Goal: Transaction & Acquisition: Obtain resource

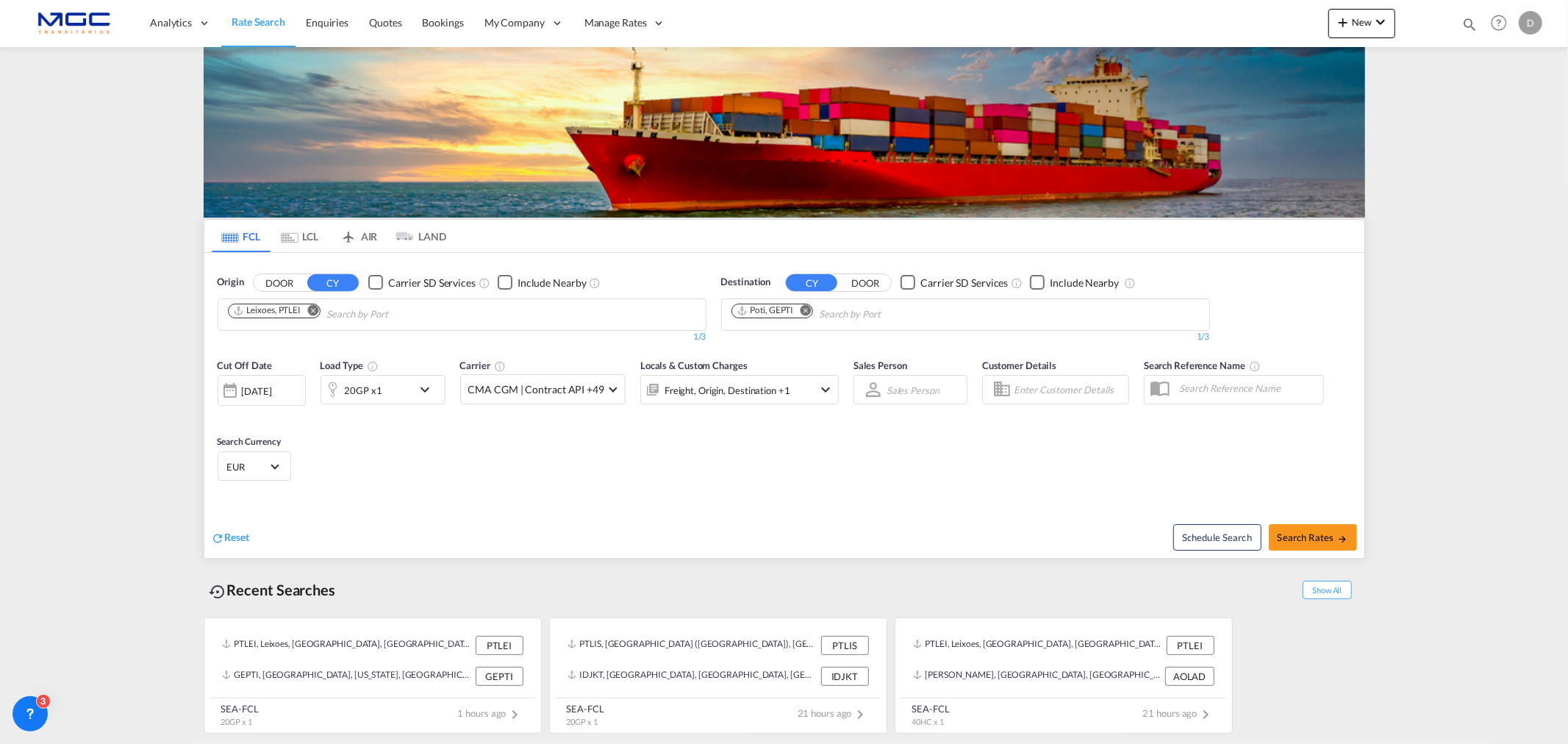
click at [313, 314] on md-icon "Remove" at bounding box center [313, 310] width 11 height 11
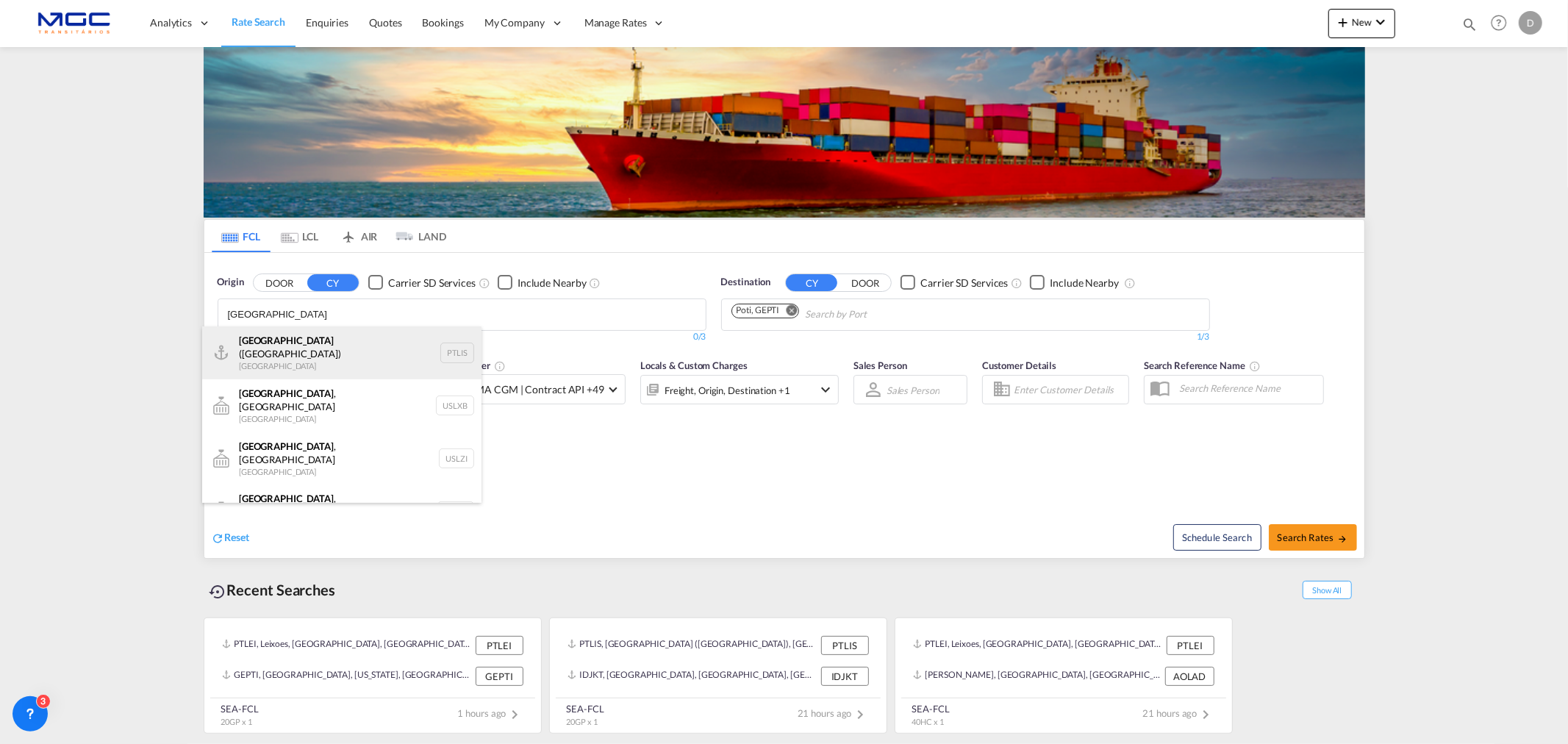
type input "lisbon"
click at [287, 344] on div "Lisbon (Lisboa) Portugal PTLIS" at bounding box center [342, 353] width 280 height 53
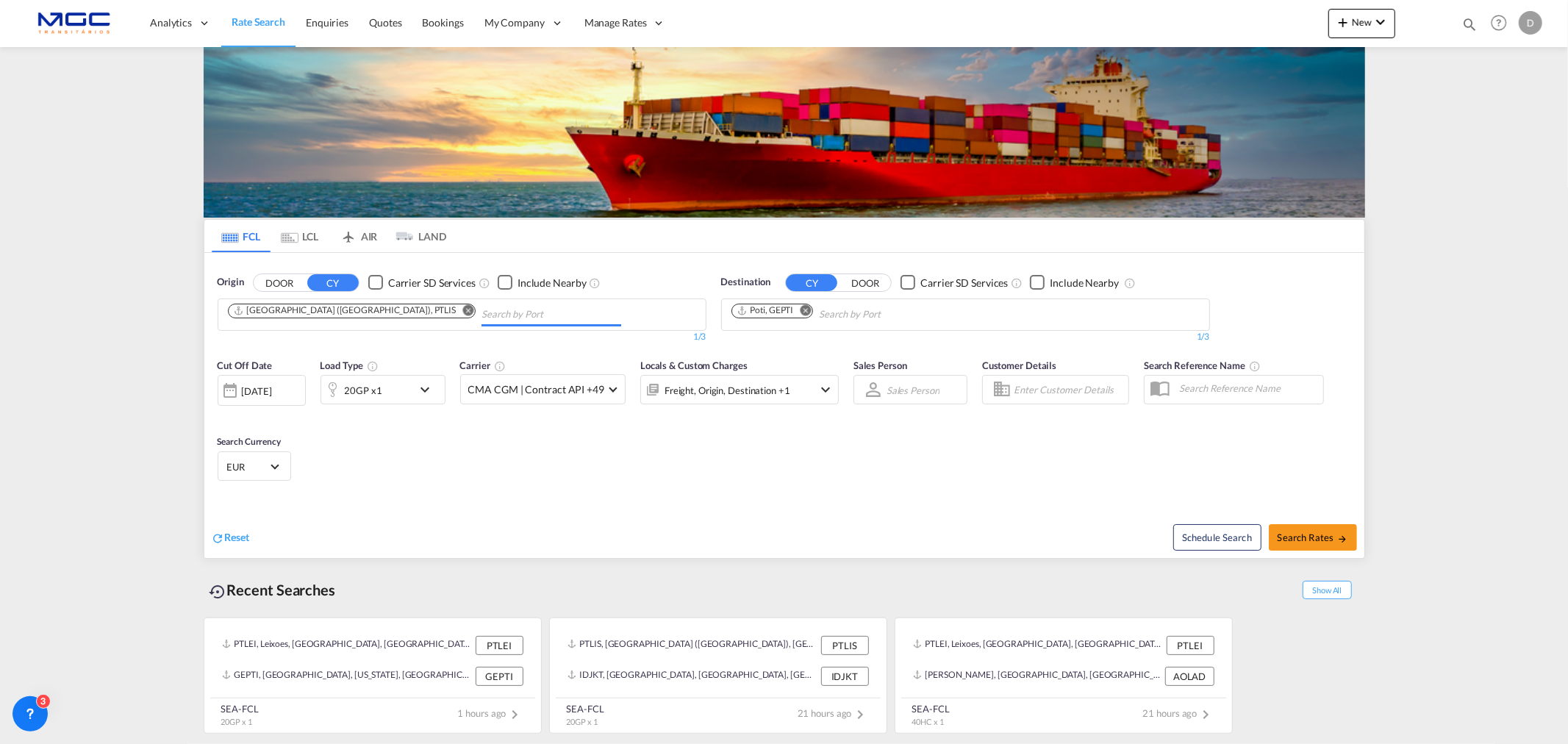
click at [810, 309] on md-icon "Remove" at bounding box center [806, 310] width 11 height 11
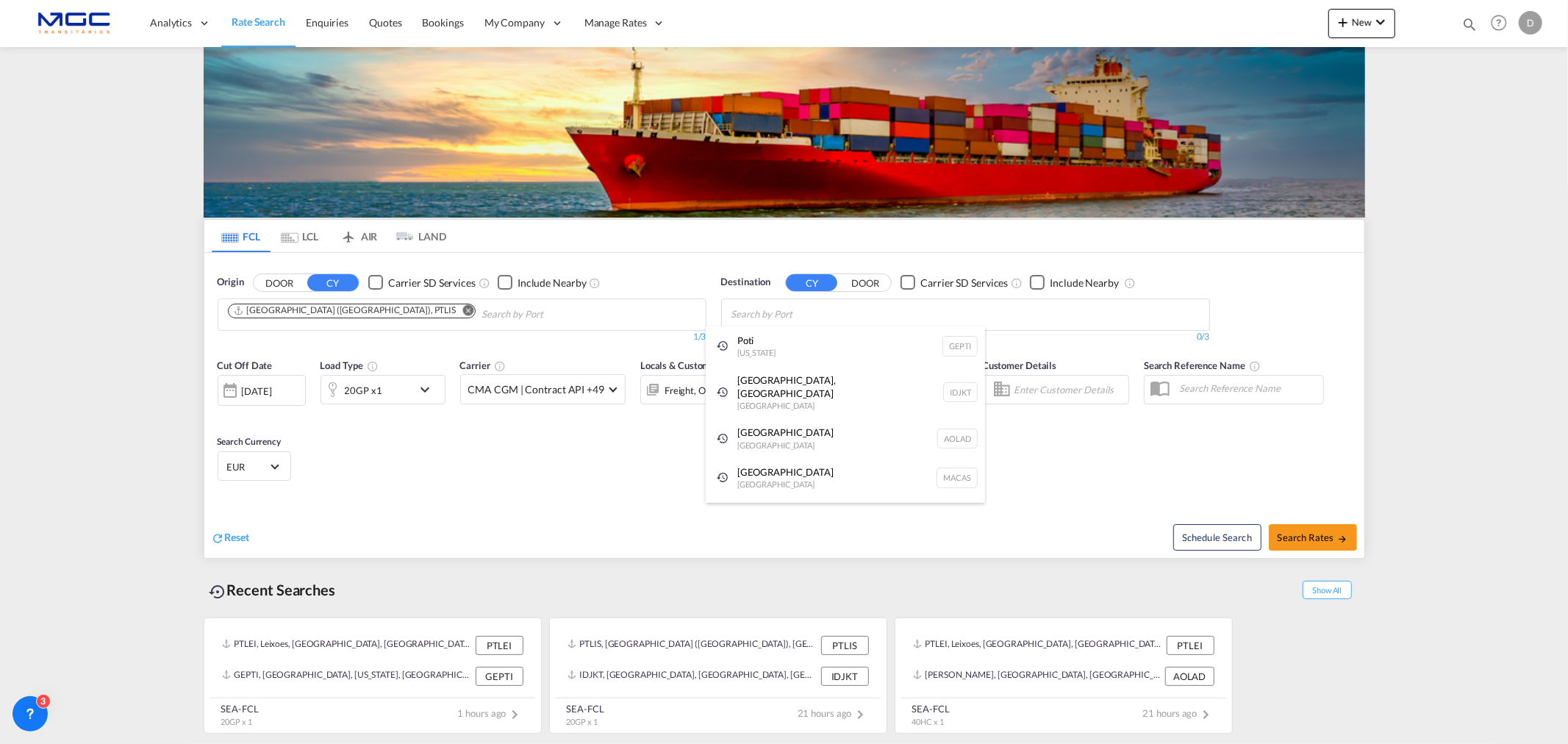
click at [773, 346] on div "Poti Georgia GEPTI" at bounding box center [846, 346] width 280 height 40
drag, startPoint x: 391, startPoint y: 460, endPoint x: 412, endPoint y: 399, distance: 64.5
click at [392, 460] on div "Cut Off Date 15 Oct 2025 15/10/2025 Load Type 20GP x1 Carrier CMA CGM | Contrac…" at bounding box center [784, 421] width 1160 height 144
click at [415, 391] on div "20GP x1" at bounding box center [382, 389] width 125 height 29
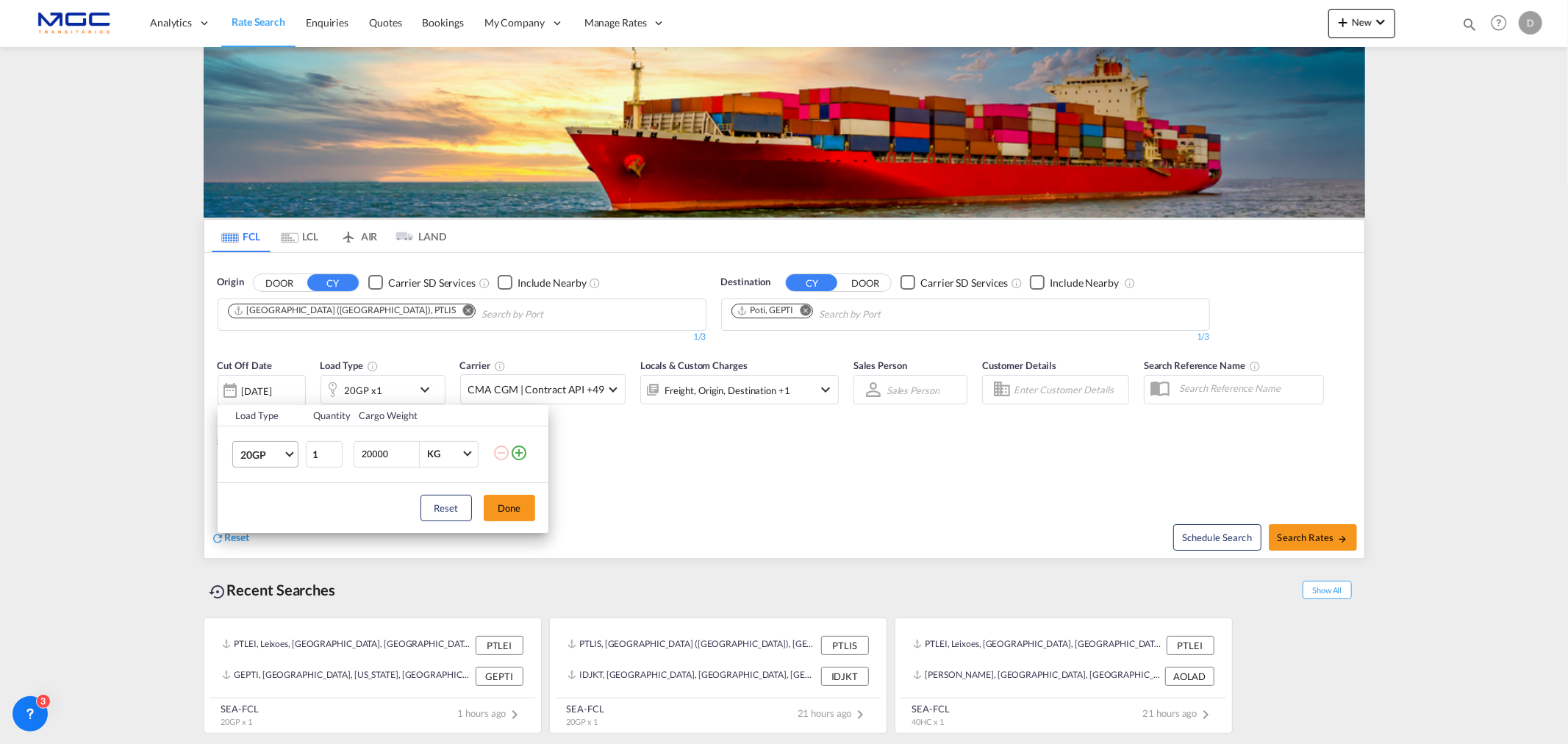
click at [248, 453] on span "20GP" at bounding box center [262, 454] width 43 height 14
click at [287, 524] on md-option "40HC" at bounding box center [277, 524] width 100 height 35
click at [512, 508] on button "Done" at bounding box center [509, 508] width 51 height 27
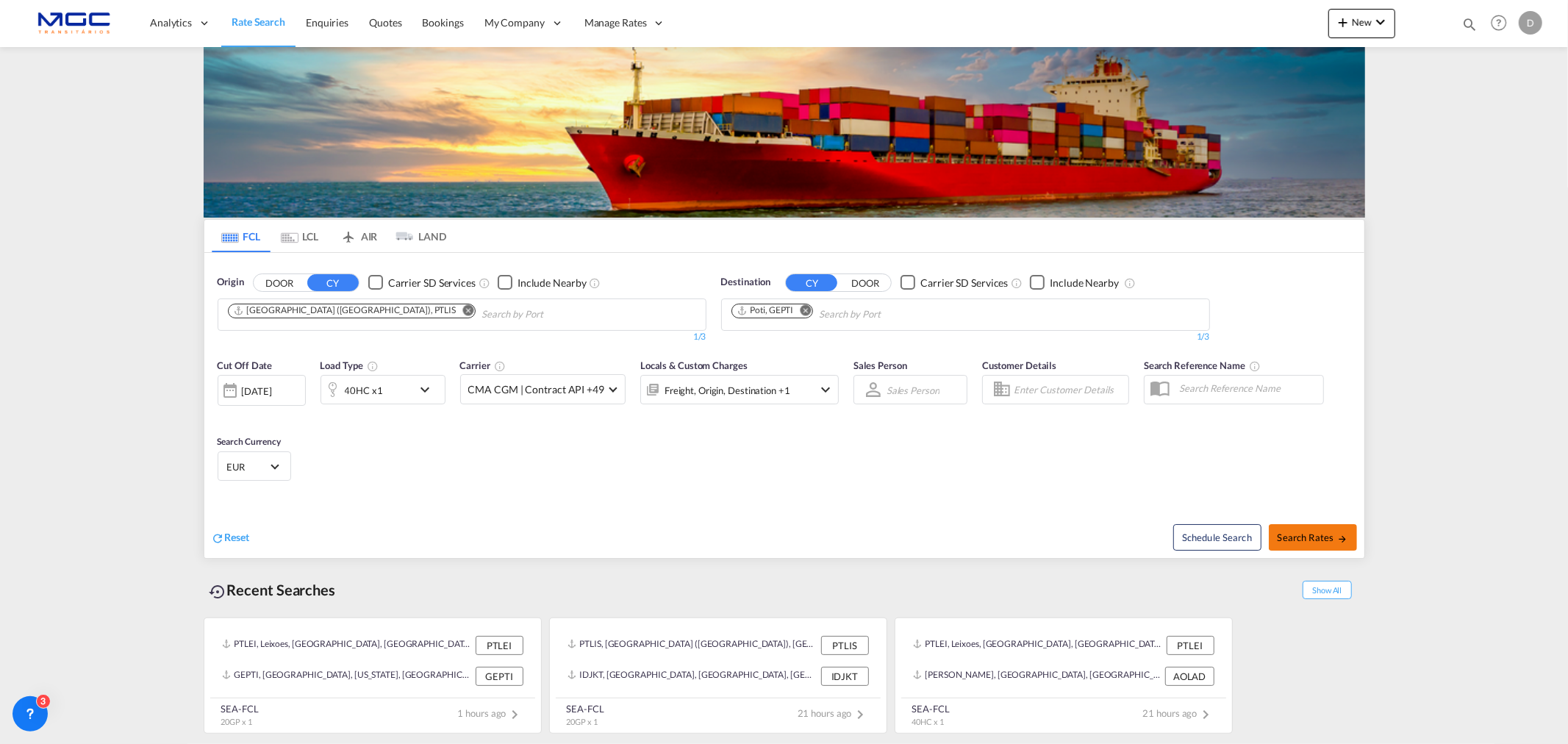
click at [1303, 532] on span "Search Rates" at bounding box center [1313, 538] width 70 height 11
type input "PTLIS to GEPTI / 15 Oct 2025"
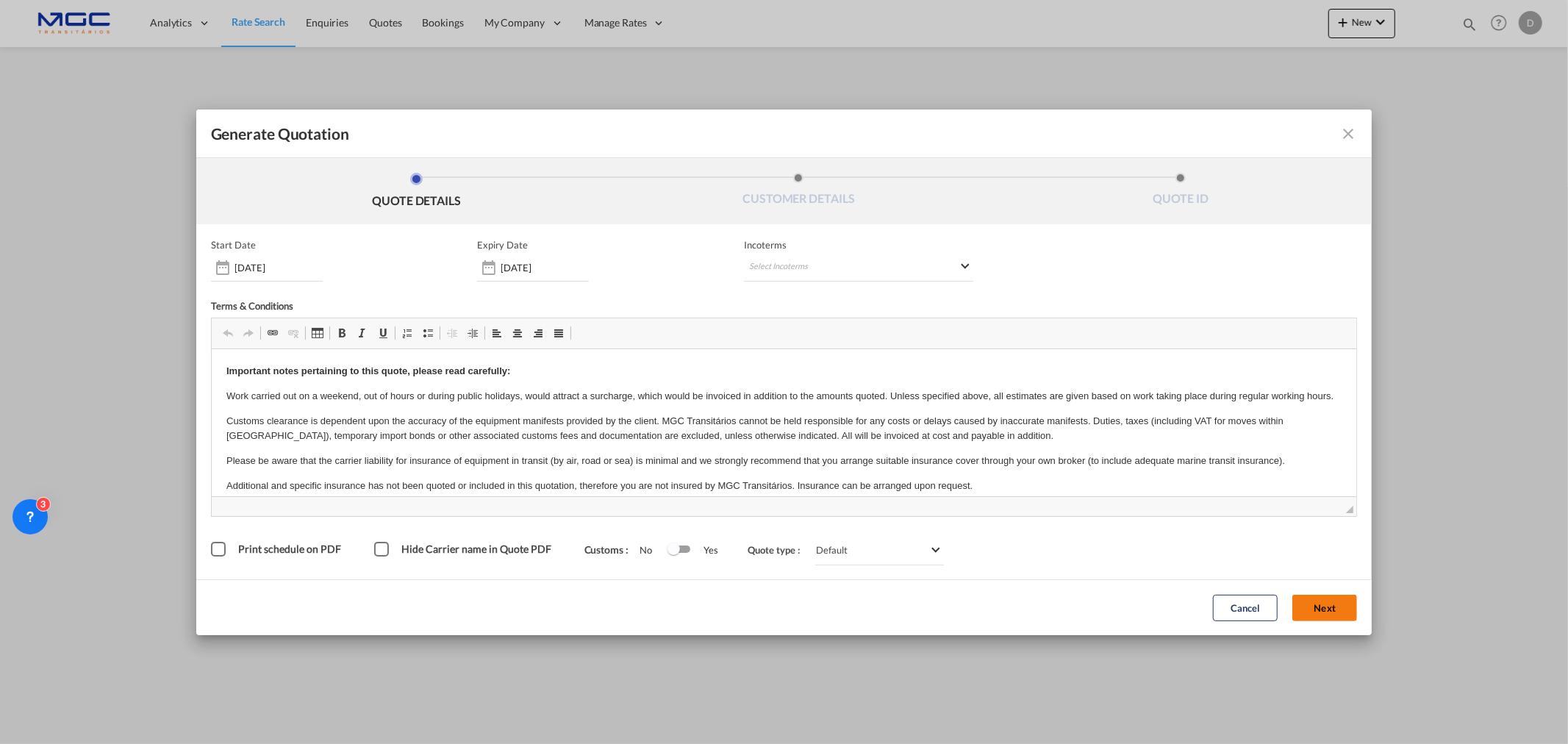
click at [1326, 605] on button "Next" at bounding box center [1324, 608] width 65 height 27
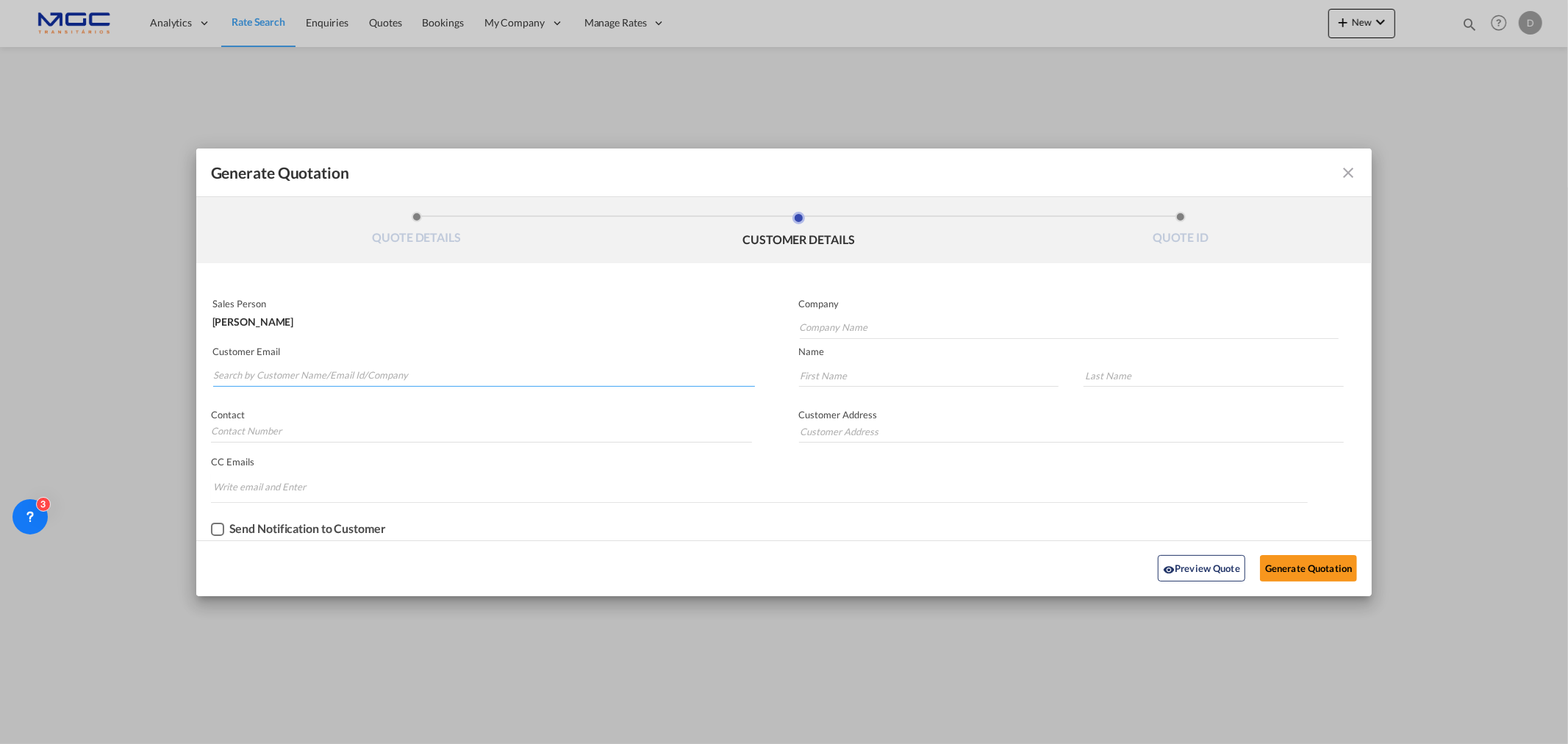
click at [270, 380] on input "Search by Customer Name/Email Id/Company" at bounding box center [483, 375] width 541 height 22
click at [289, 369] on input "Search by Customer Name/Email Id/Company" at bounding box center [483, 375] width 541 height 22
paste input "oversea@locofreight.com"
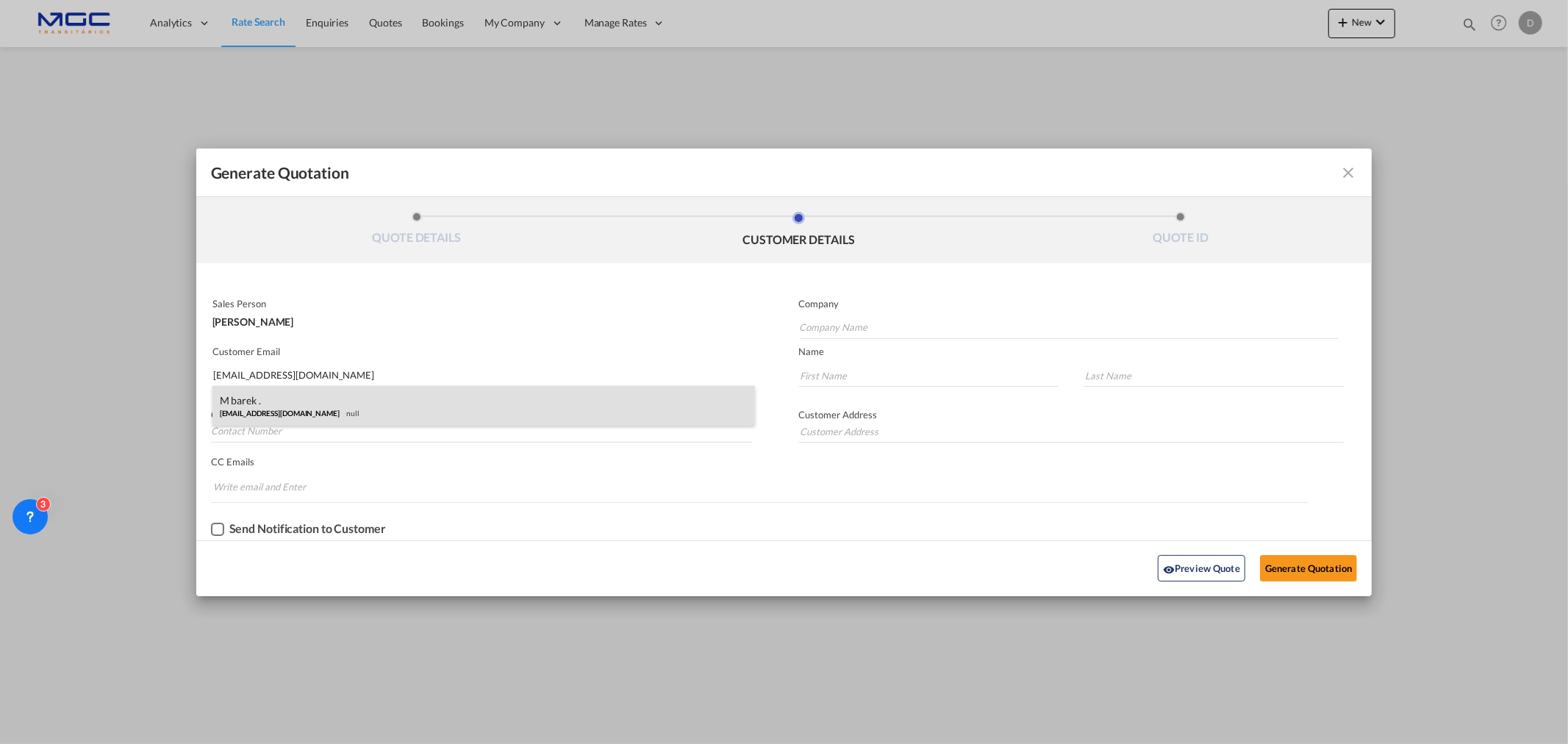
type input "oversea@locofreight.com"
click at [307, 408] on div "M barek . oversea@locofreight.com null" at bounding box center [483, 406] width 542 height 40
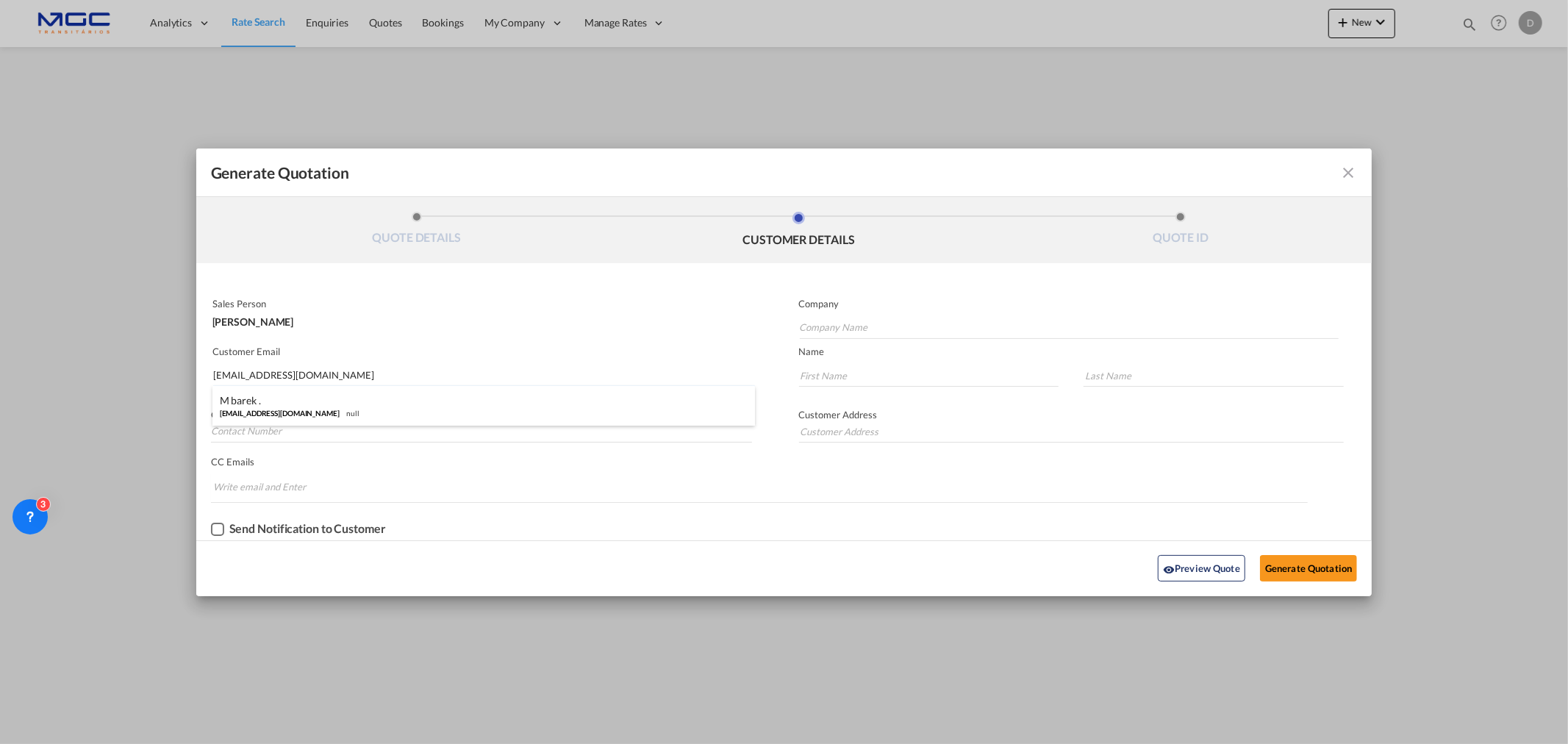
type input "Loco Freight"
type input "M barek"
type input "."
click at [1279, 556] on button "Generate Quotation" at bounding box center [1308, 568] width 97 height 27
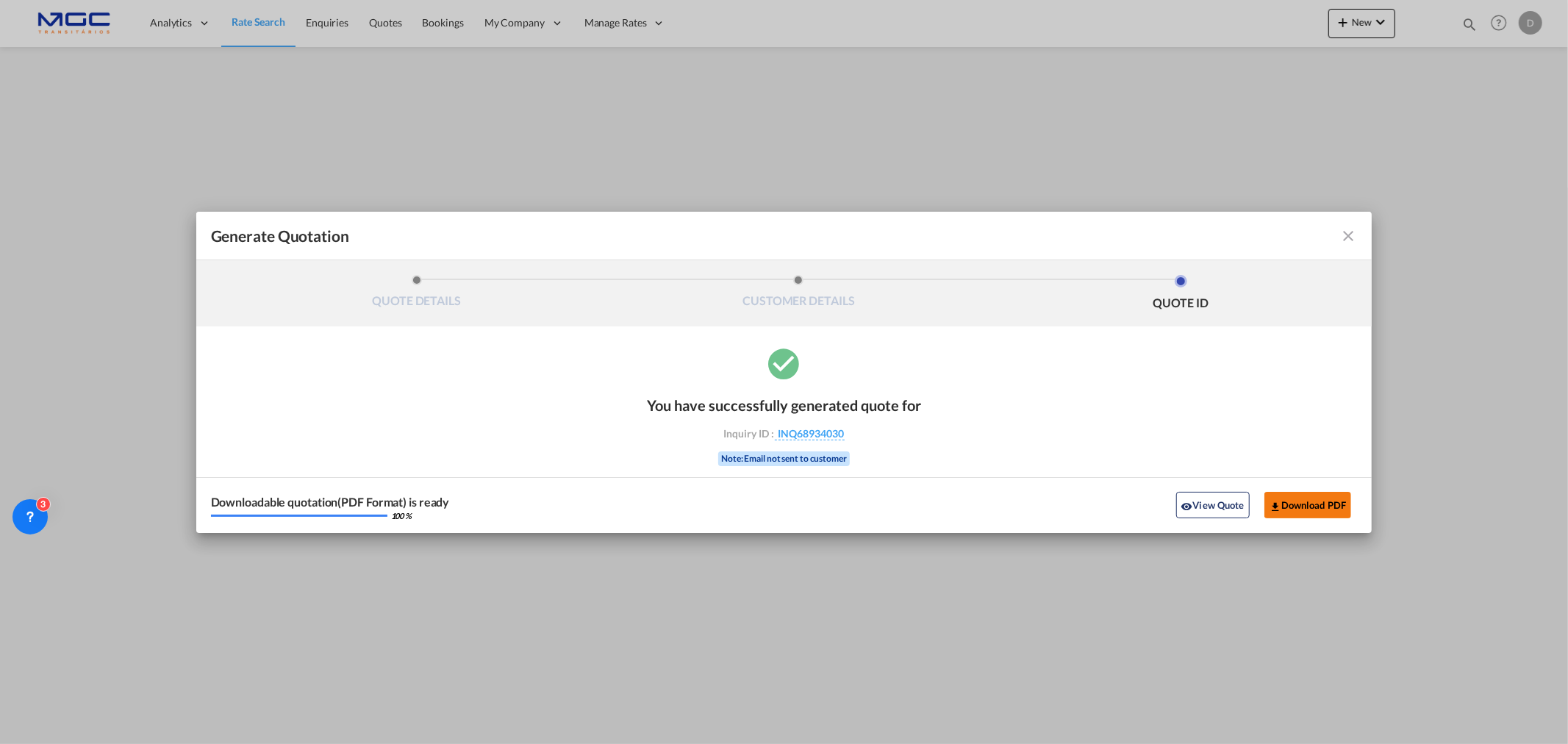
click at [1305, 504] on button "Download PDF" at bounding box center [1308, 505] width 88 height 27
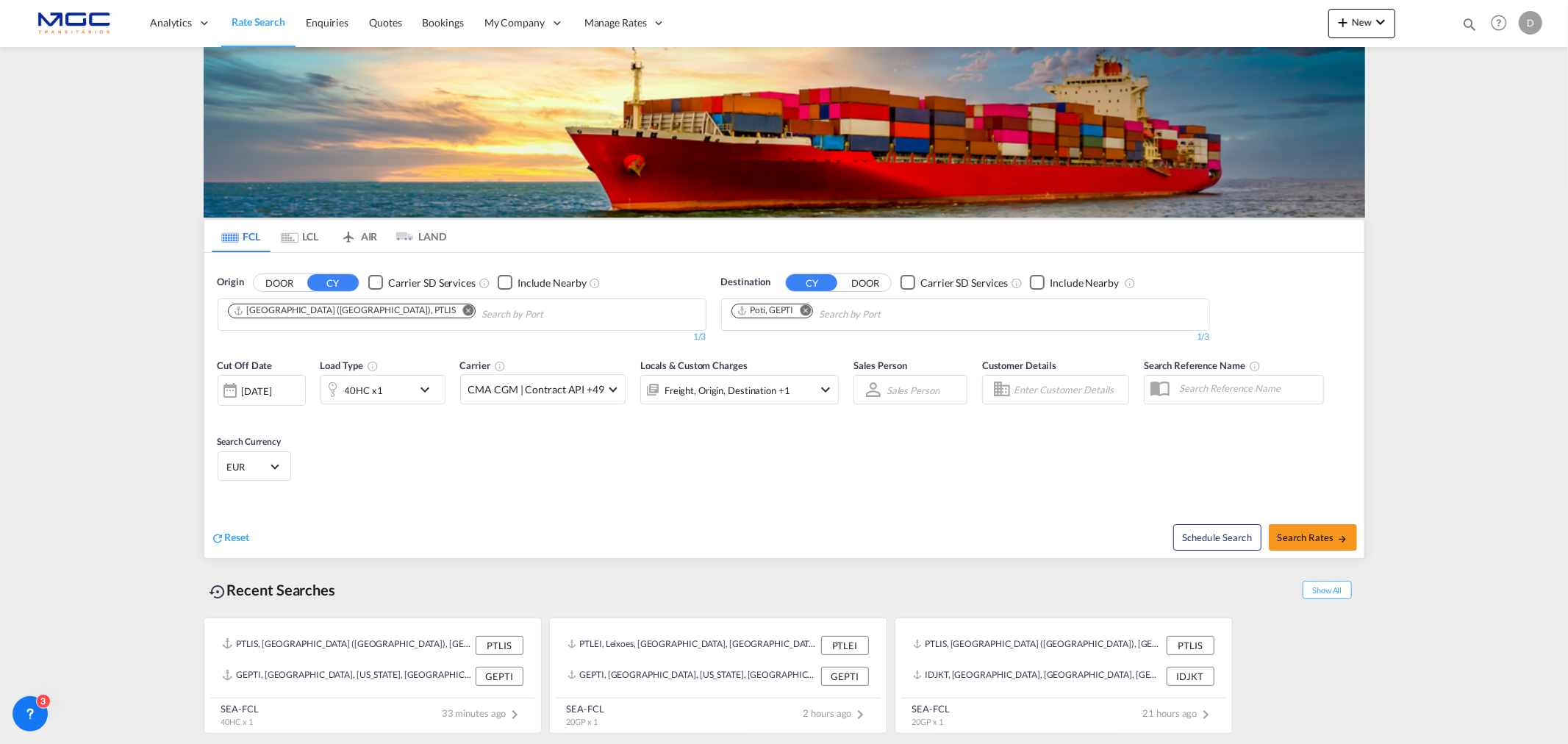
click at [481, 317] on input "Chips input." at bounding box center [551, 314] width 140 height 24
click at [462, 313] on md-icon "Remove" at bounding box center [468, 310] width 11 height 11
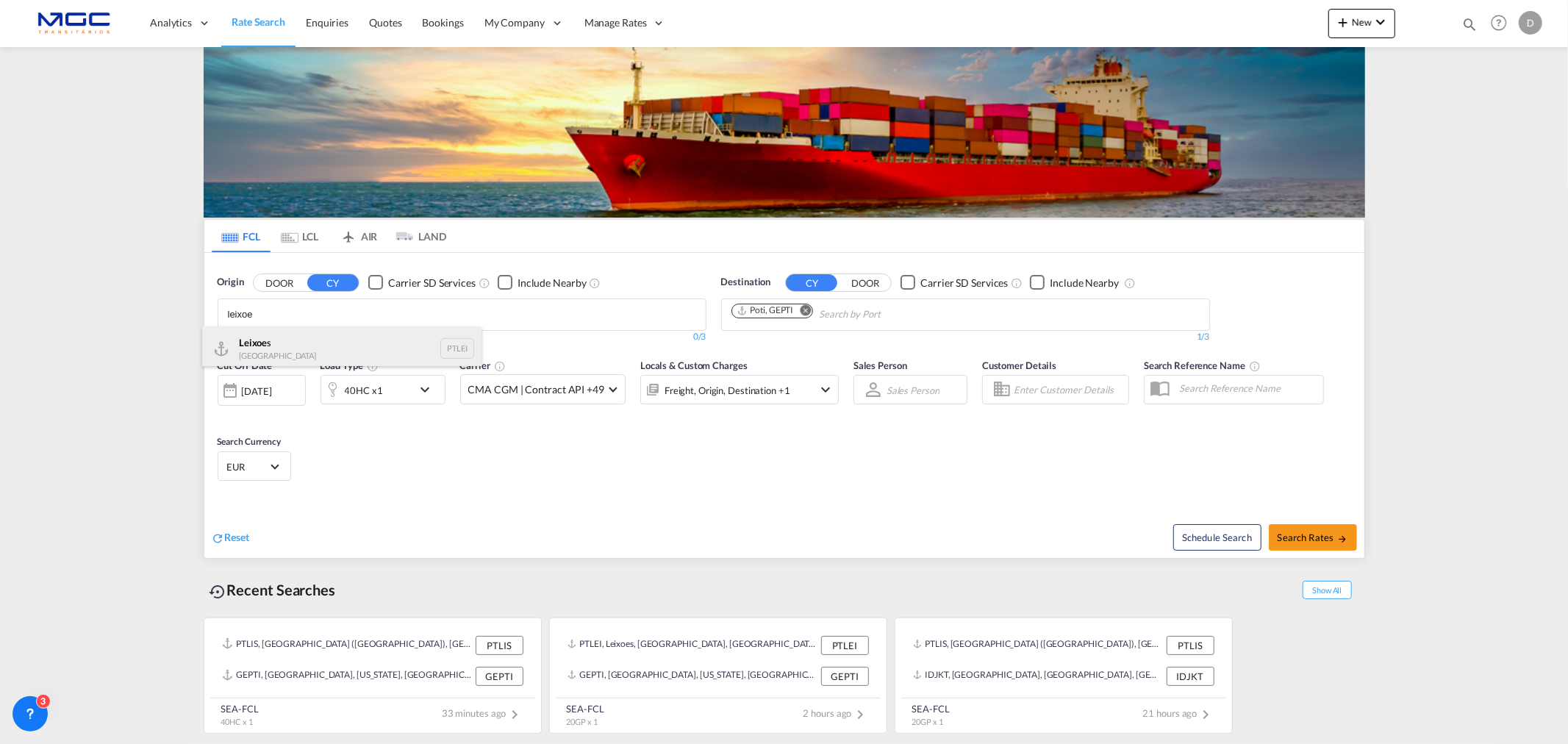
type input "leixoe"
click at [304, 354] on div "Leixoe s Portugal PTLEI" at bounding box center [342, 348] width 280 height 44
click at [804, 310] on md-icon "Remove" at bounding box center [806, 310] width 11 height 11
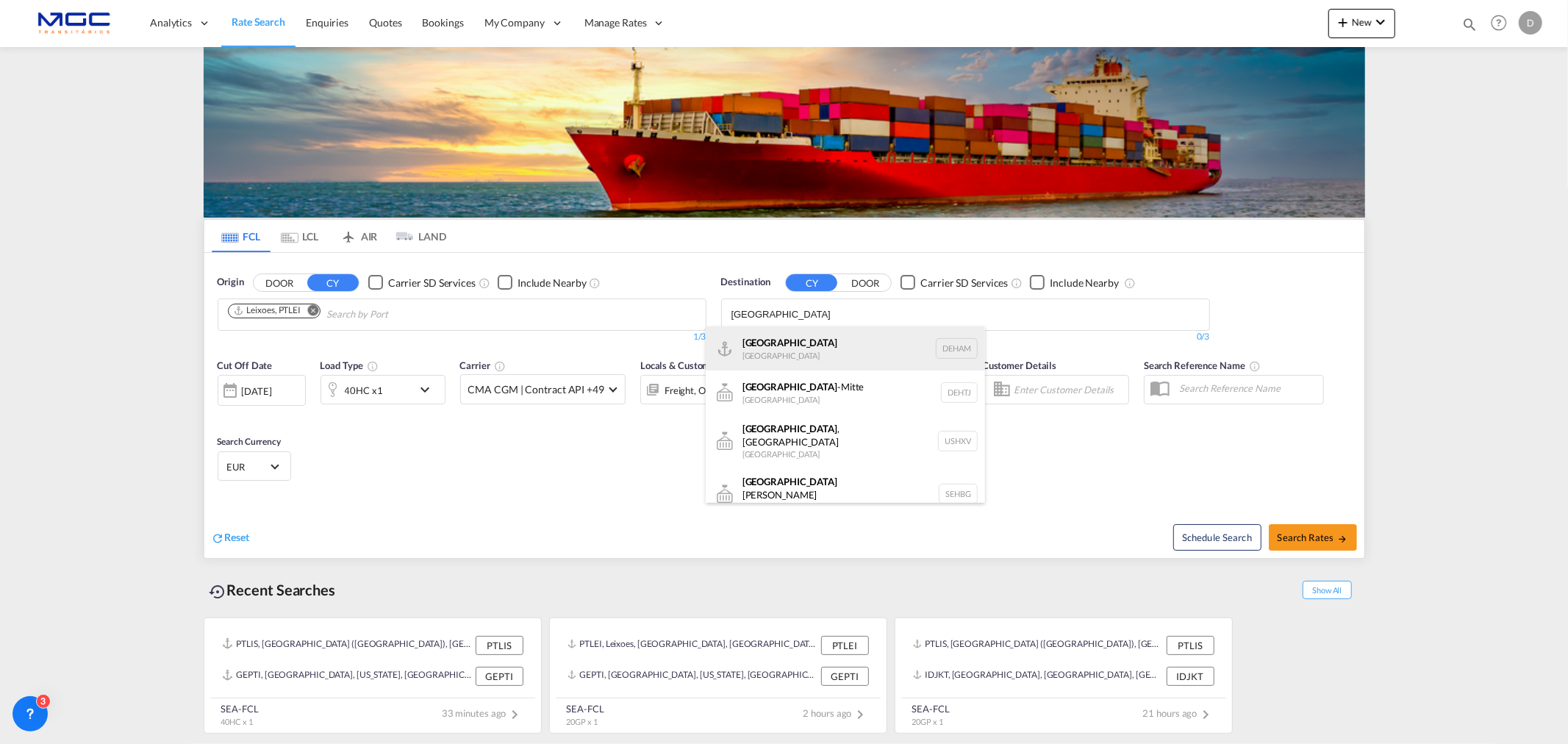
type input "hamburg"
click at [802, 345] on div "Hamburg Germany DEHAM" at bounding box center [846, 348] width 280 height 44
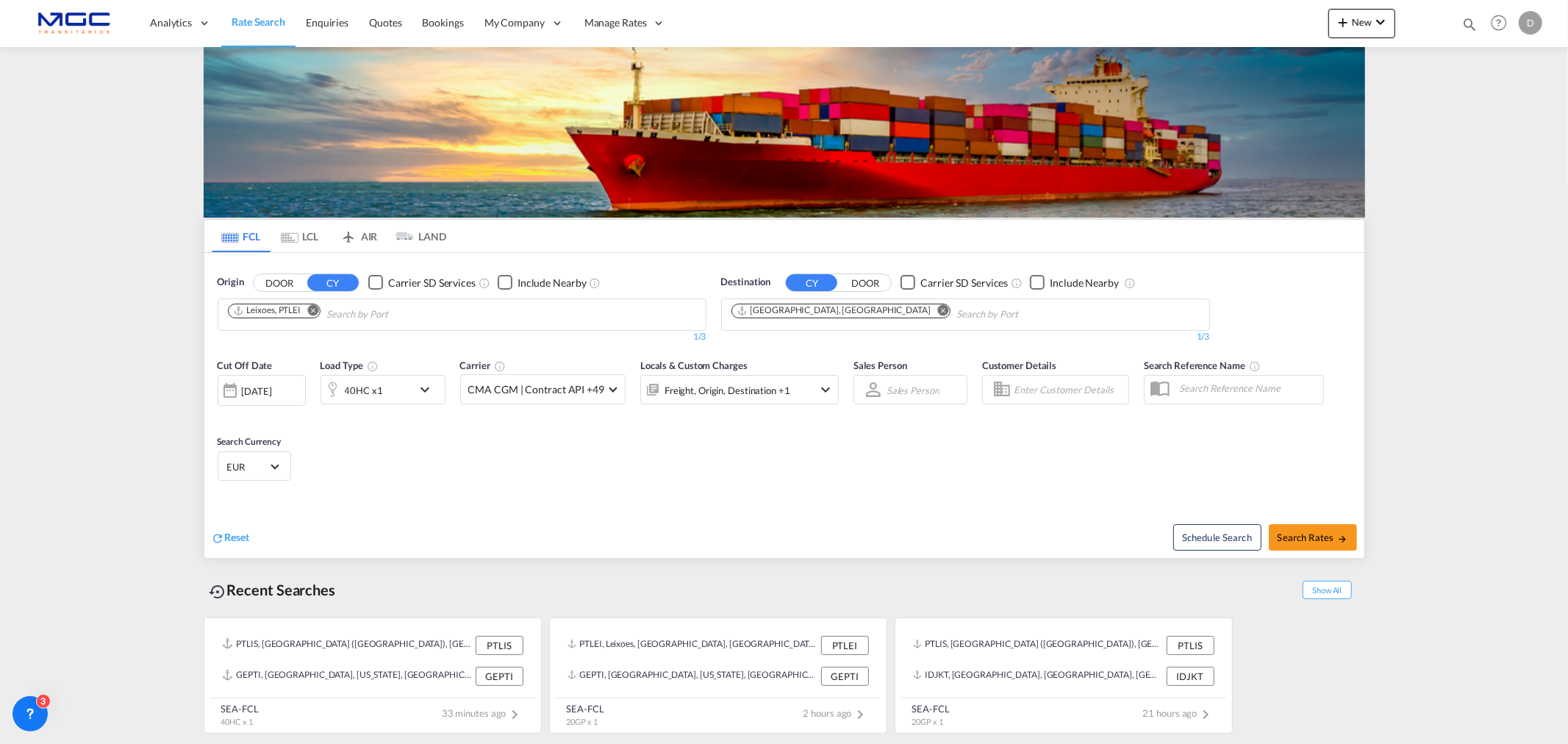
click at [402, 382] on div "40HC x1" at bounding box center [367, 389] width 91 height 29
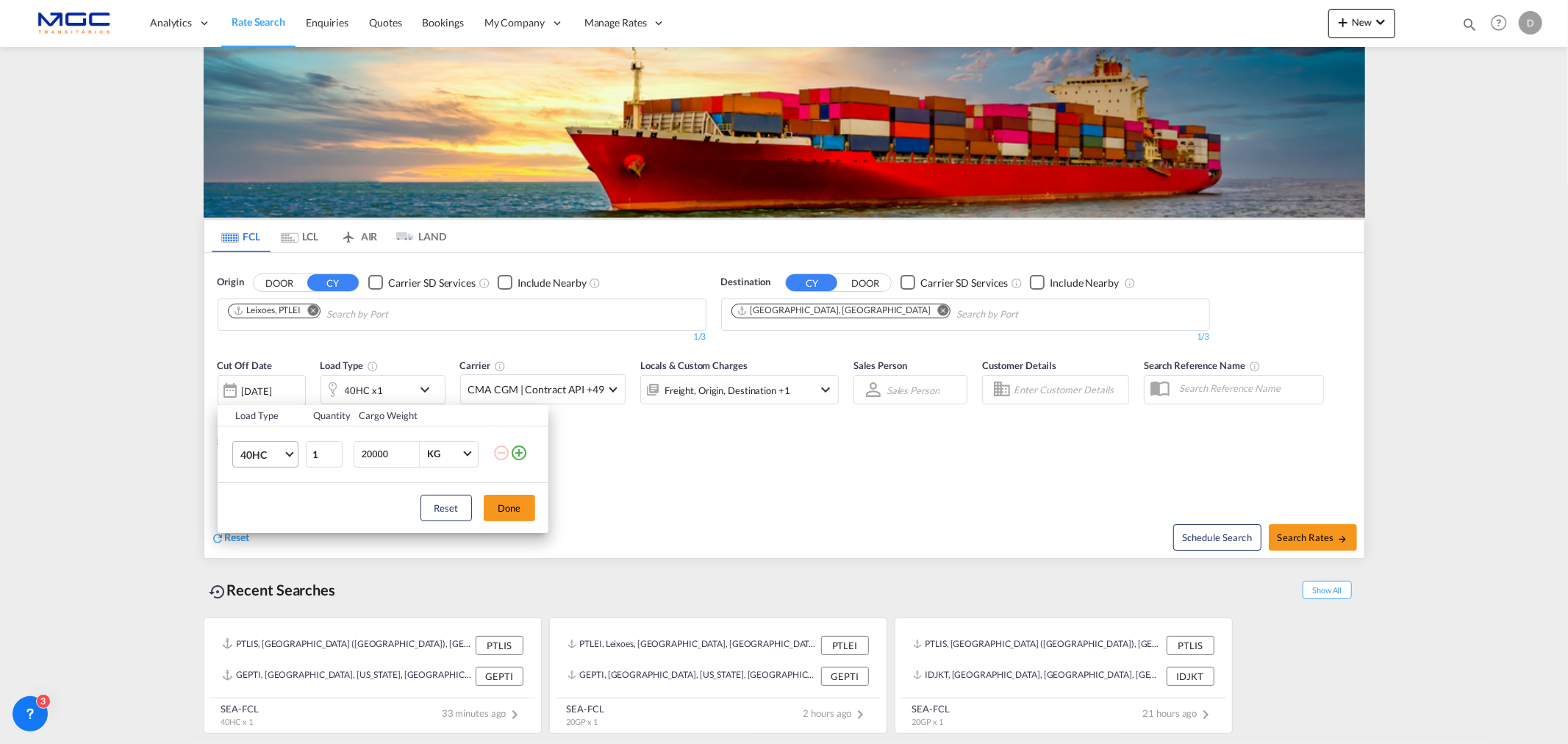
click at [277, 445] on md-select-value "40HC" at bounding box center [268, 454] width 59 height 25
click at [259, 384] on div "20GP" at bounding box center [252, 383] width 26 height 14
click at [833, 491] on div "Load Type Quantity Cargo Weight 20GP 1 20000 KG KG Load type addition is restri…" at bounding box center [784, 372] width 1568 height 744
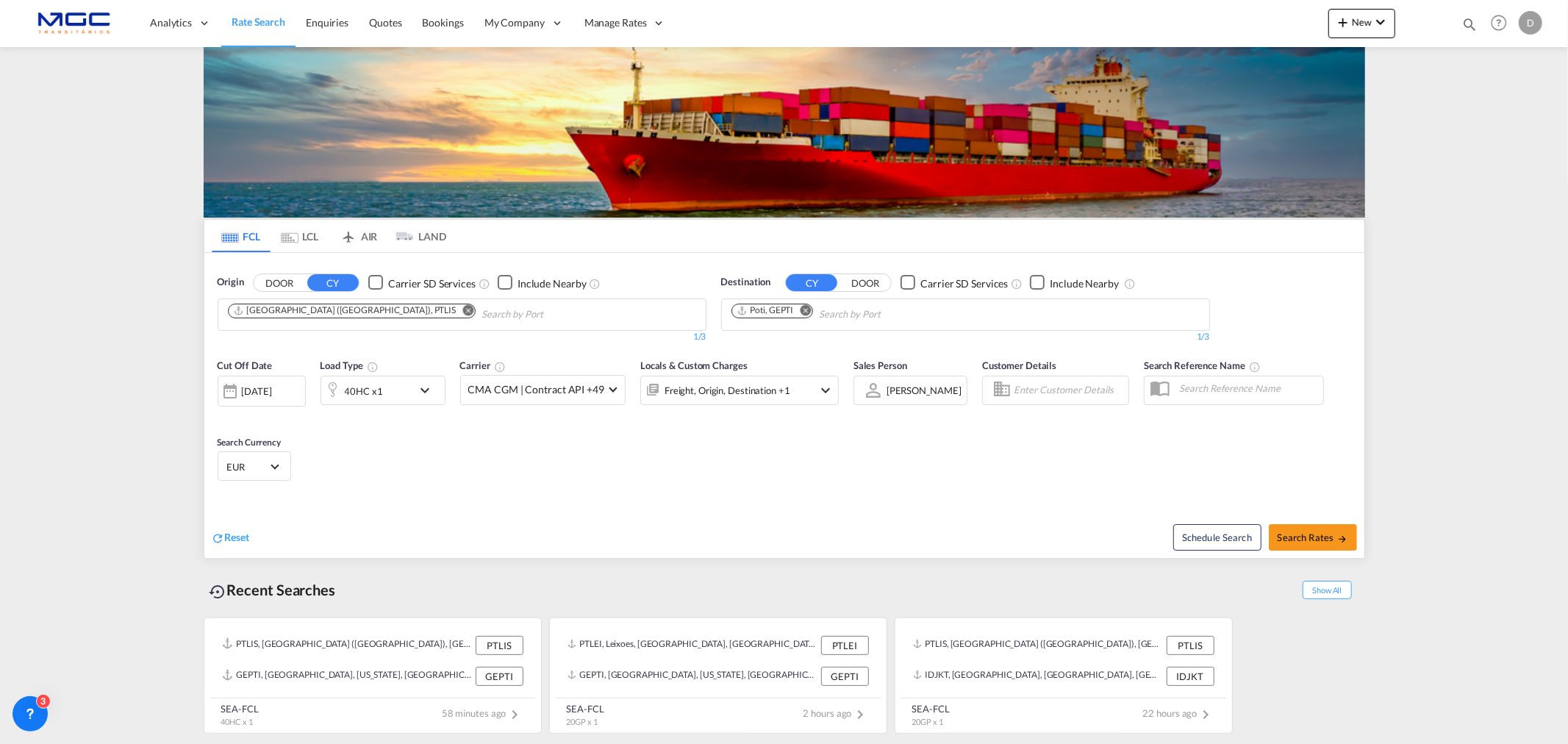
click at [810, 305] on md-icon "Remove" at bounding box center [806, 310] width 11 height 11
click at [462, 313] on md-icon "Remove" at bounding box center [468, 310] width 11 height 11
click at [345, 312] on input "Chips input." at bounding box center [297, 314] width 140 height 24
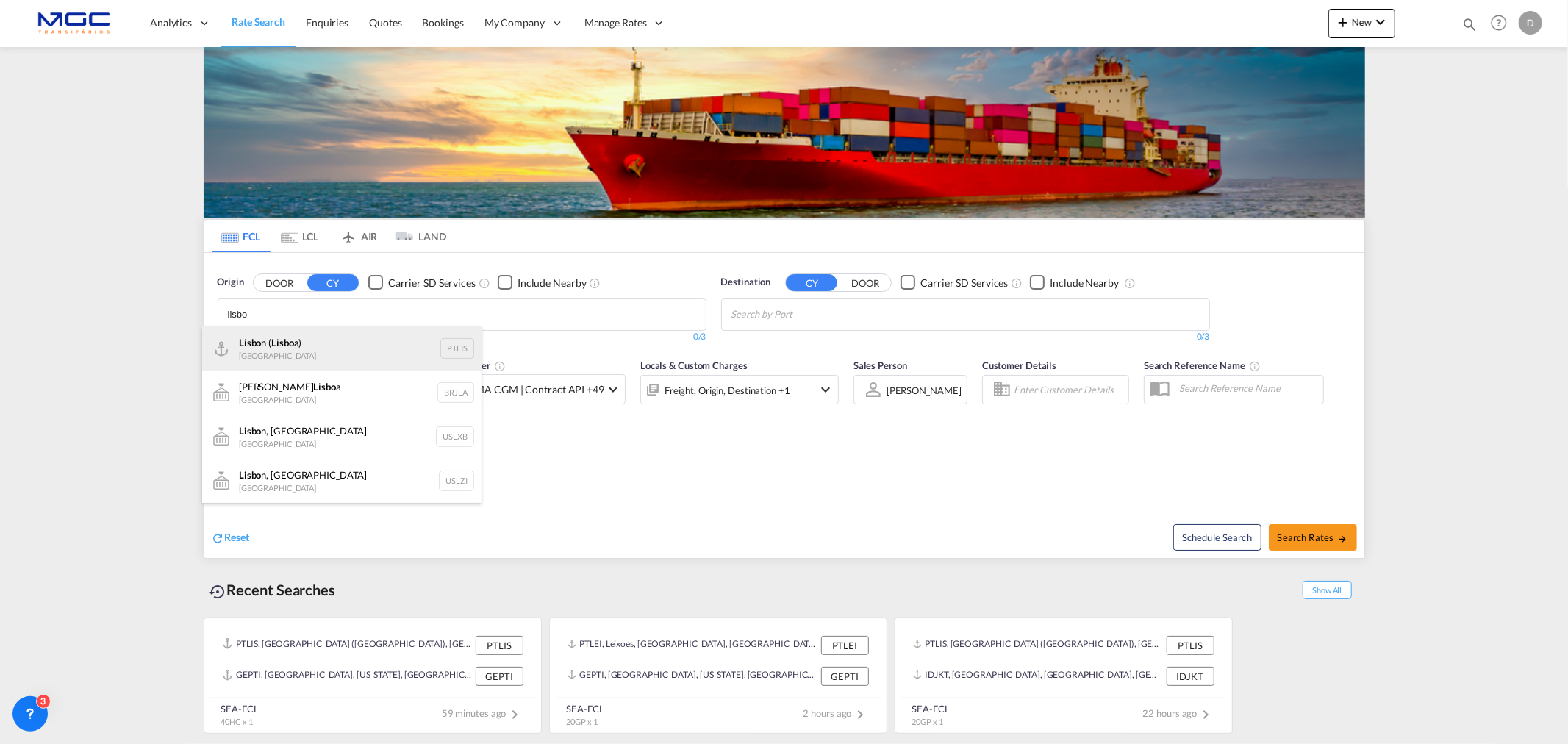
type input "lisbo"
click at [341, 339] on div "Lisbo n ( Lisbo a) Portugal PTLIS" at bounding box center [342, 348] width 280 height 44
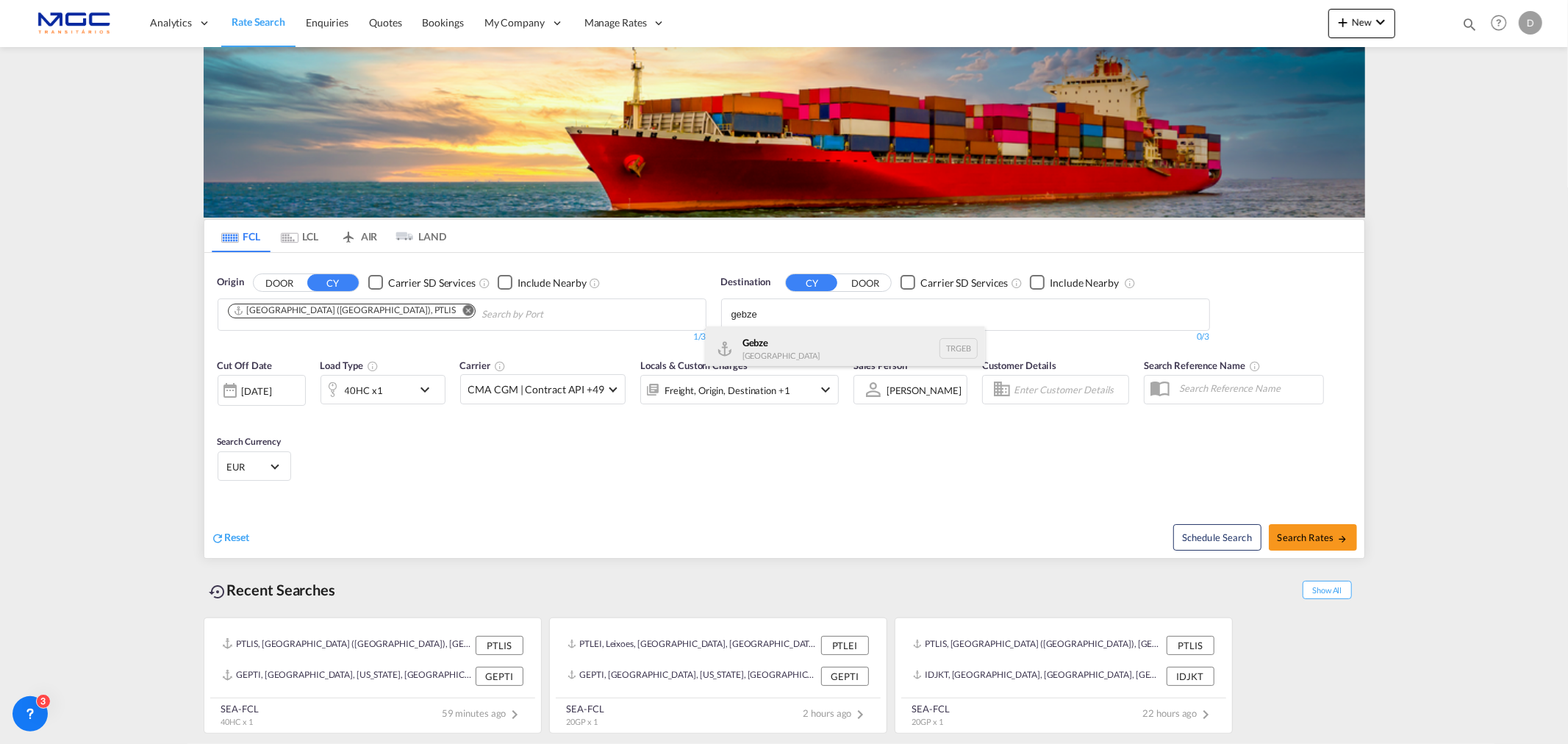
type input "gebze"
click at [791, 345] on div "Gebze Turkey TRGEB" at bounding box center [846, 348] width 280 height 44
click at [534, 441] on div "Cut Off Date 15 Oct 2025 15/10/2025 Load Type 40HC x1 Carrier CMA CGM | Contrac…" at bounding box center [784, 421] width 1160 height 144
click at [1318, 525] on button "Search Rates" at bounding box center [1312, 538] width 88 height 27
type input "PTLIS to TRGEB / 15 Oct 2025"
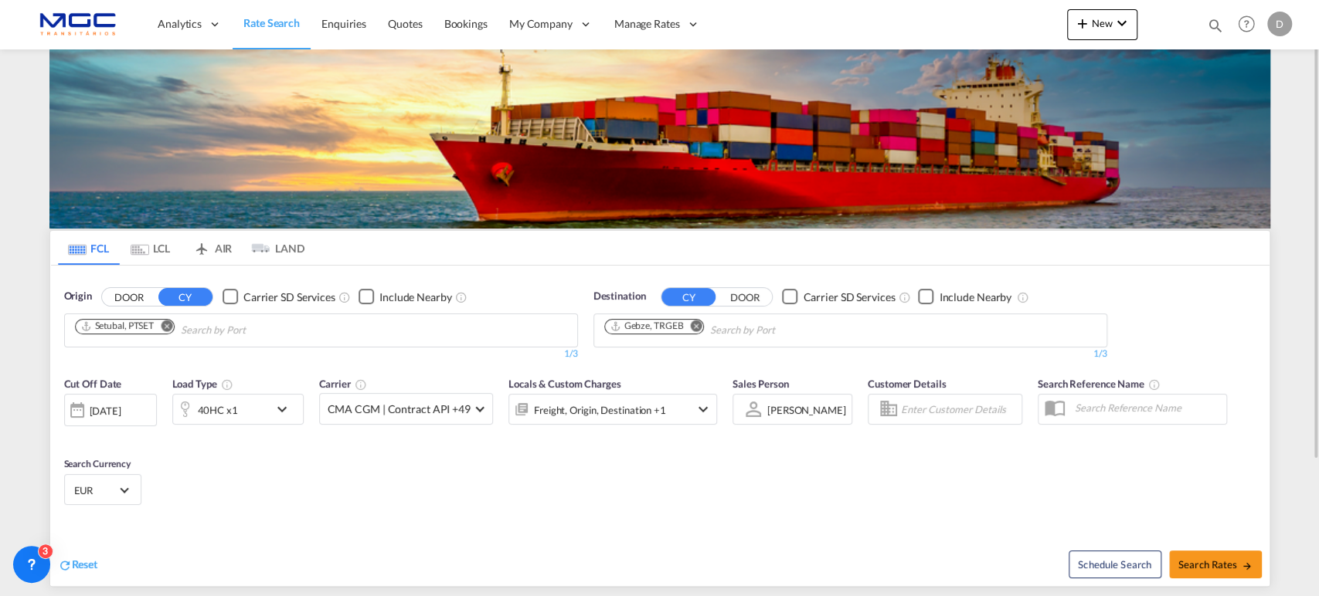
click at [167, 323] on md-icon "Remove" at bounding box center [167, 326] width 12 height 12
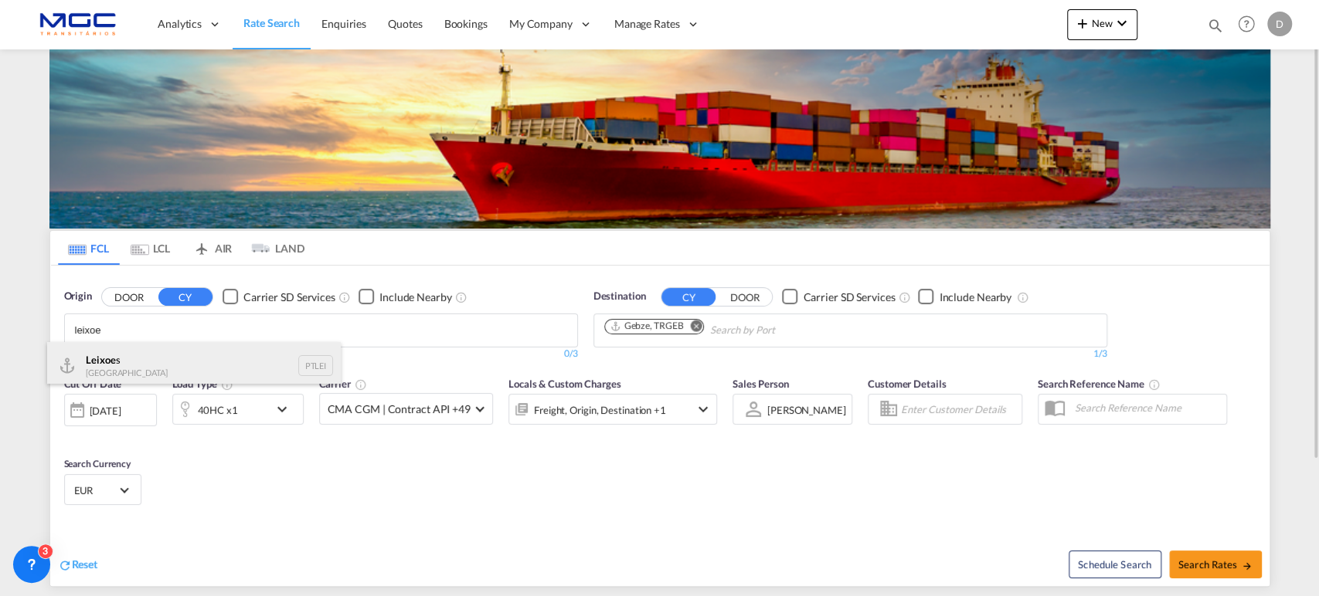
type input "leixoe"
click at [144, 366] on div "Leixoe s Portugal PTLEI" at bounding box center [194, 365] width 294 height 46
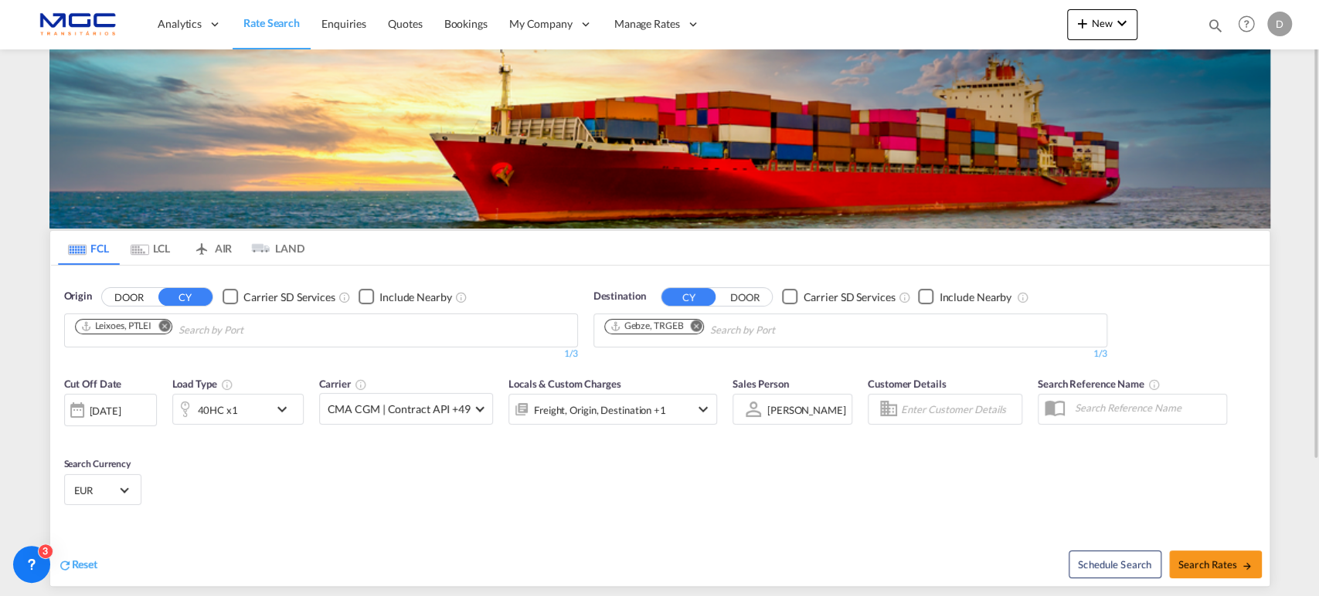
click at [694, 321] on md-icon "Remove" at bounding box center [696, 326] width 12 height 12
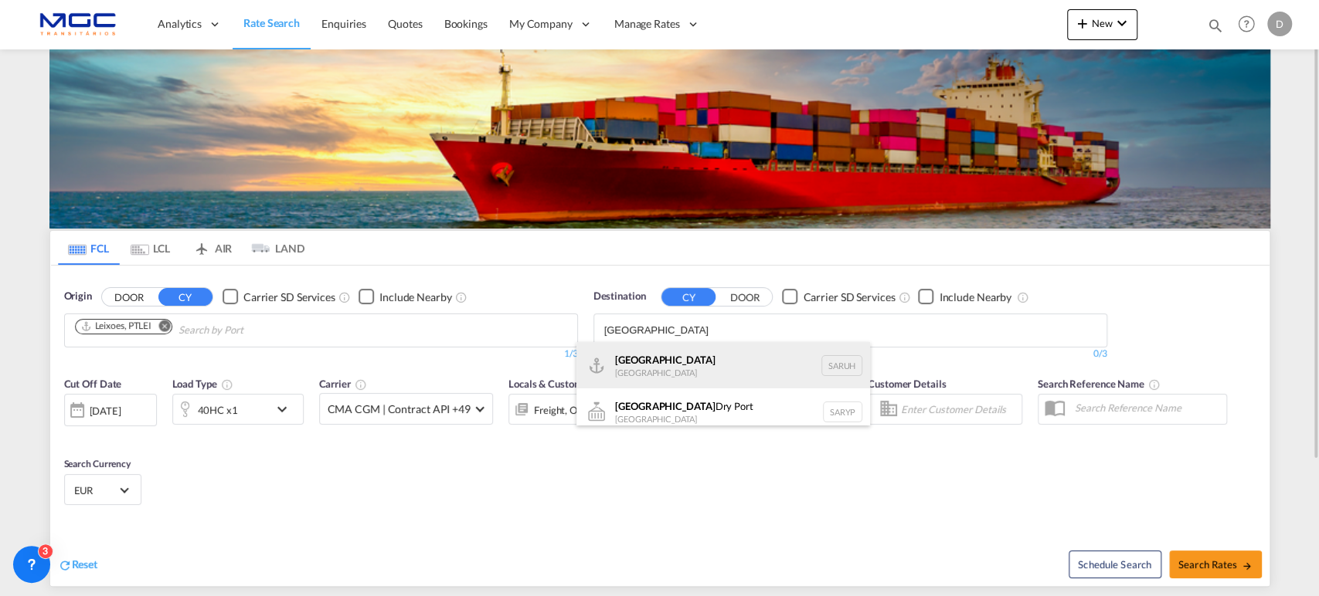
type input "riyadh"
click at [667, 369] on div "Riyadh Saudi Arabia SARUH" at bounding box center [723, 365] width 294 height 46
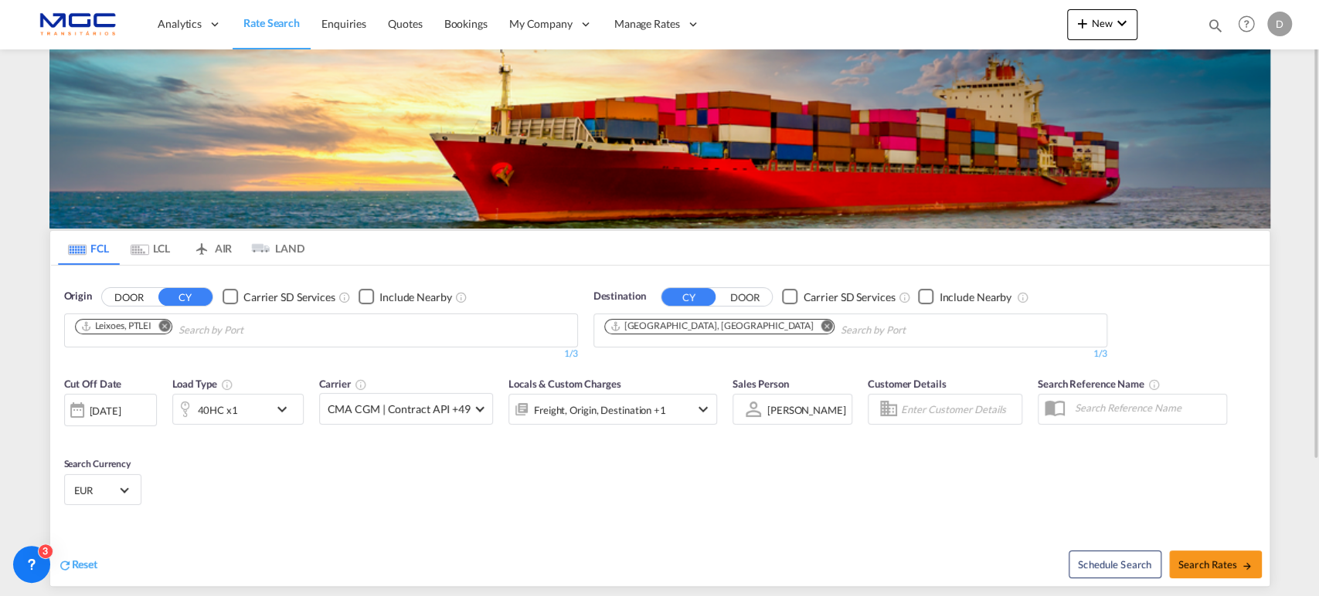
click at [243, 409] on div "40HC x1" at bounding box center [221, 409] width 96 height 31
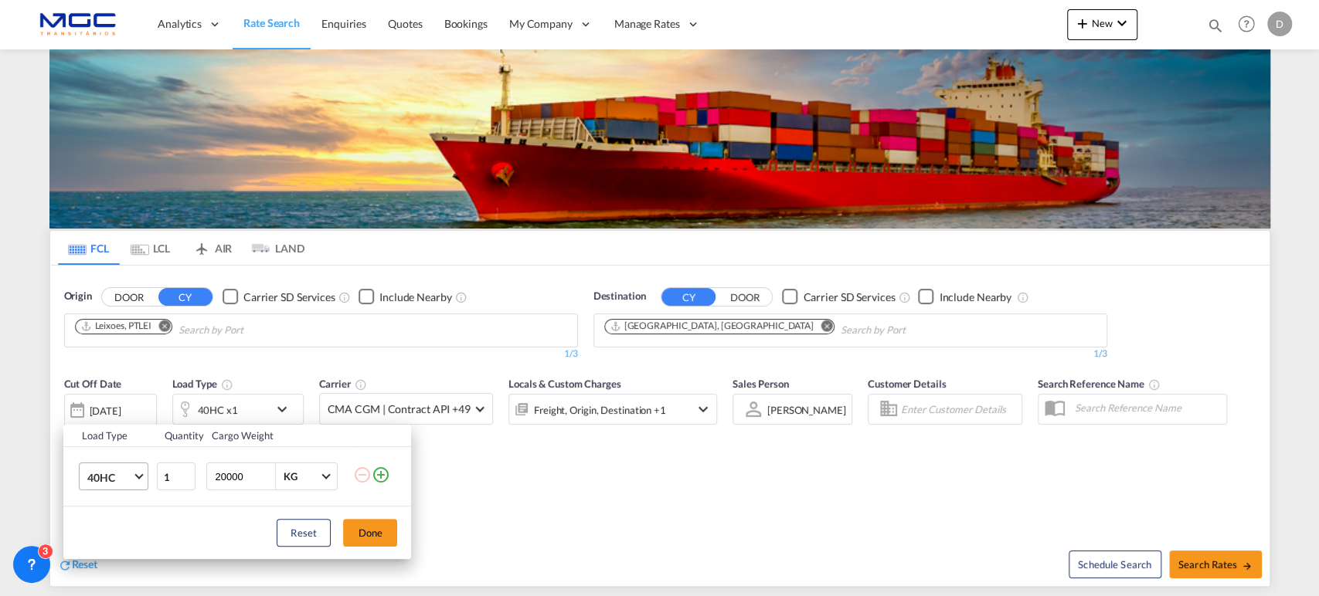
drag, startPoint x: 79, startPoint y: 483, endPoint x: 108, endPoint y: 483, distance: 29.4
click at [80, 483] on md-select "40HC 20GP 40GP 40HC 45HC 20RE 40RE 40HR 20OT 40OT 20FR 40FR 40NR 20NR 45S 20TK …" at bounding box center [114, 477] width 70 height 28
drag, startPoint x: 100, startPoint y: 409, endPoint x: 128, endPoint y: 408, distance: 27.8
click at [101, 409] on div "20GP" at bounding box center [100, 403] width 27 height 15
click at [373, 531] on button "Done" at bounding box center [370, 533] width 54 height 28
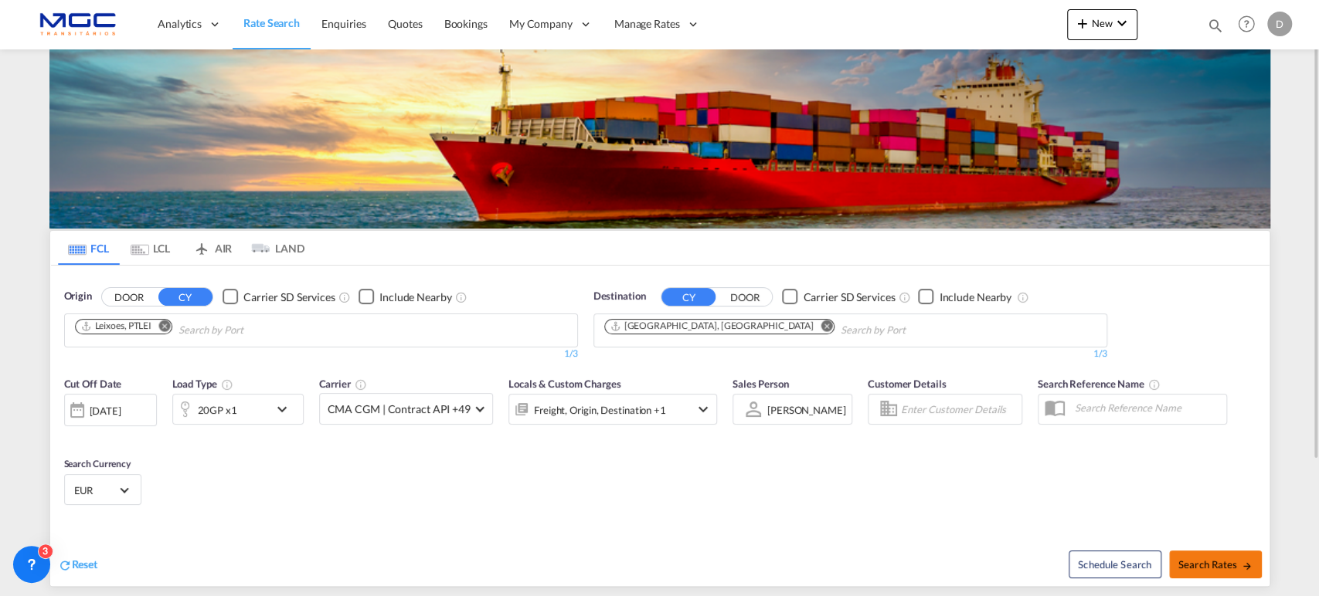
click at [1208, 572] on button "Search Rates" at bounding box center [1215, 565] width 93 height 28
type input "PTLEI to SARUH / 15 Oct 2025"
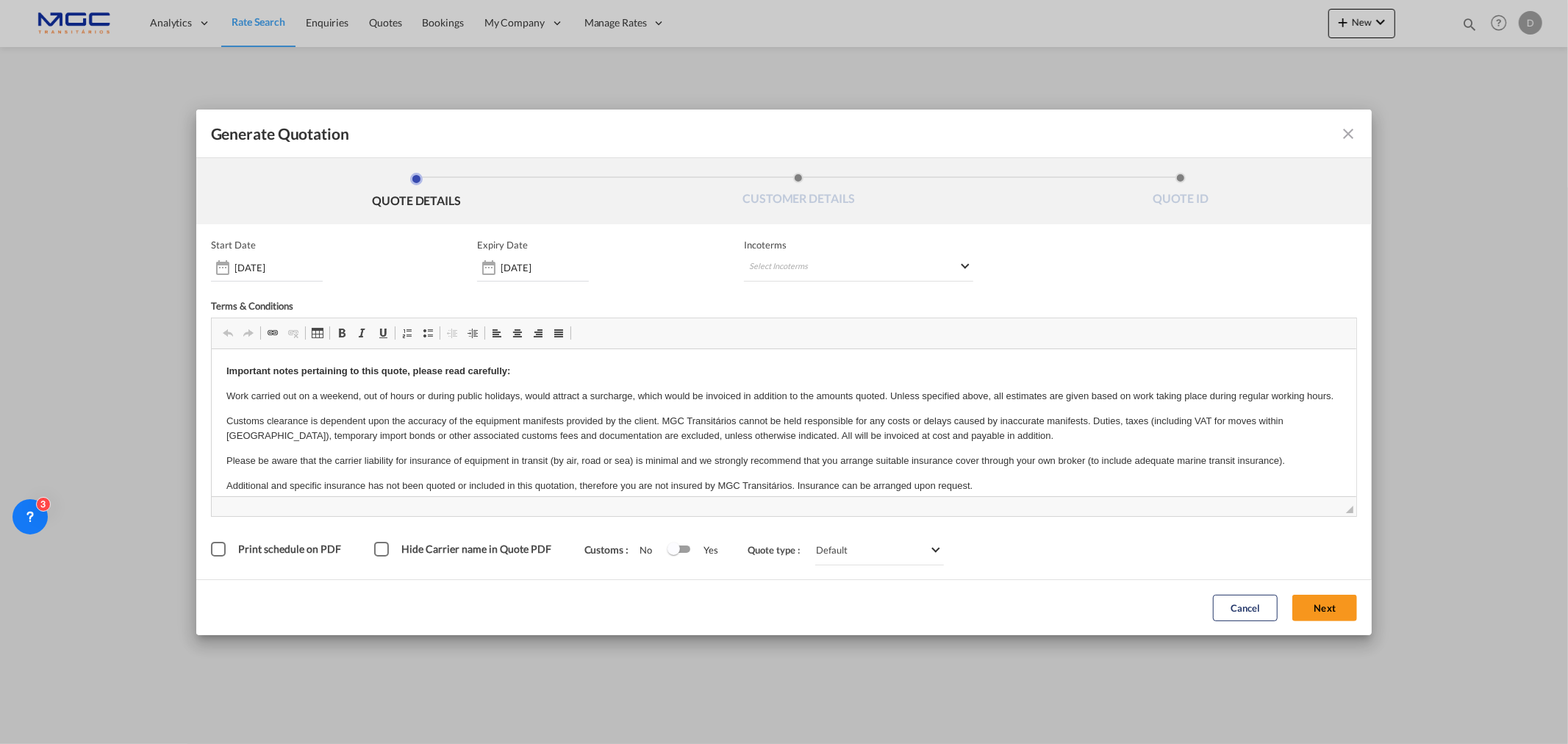
click at [1254, 567] on div "Cancel Next" at bounding box center [1284, 607] width 159 height 40
drag, startPoint x: 1317, startPoint y: 615, endPoint x: 1326, endPoint y: 617, distance: 9.2
click at [1254, 567] on button "Next" at bounding box center [1324, 608] width 65 height 27
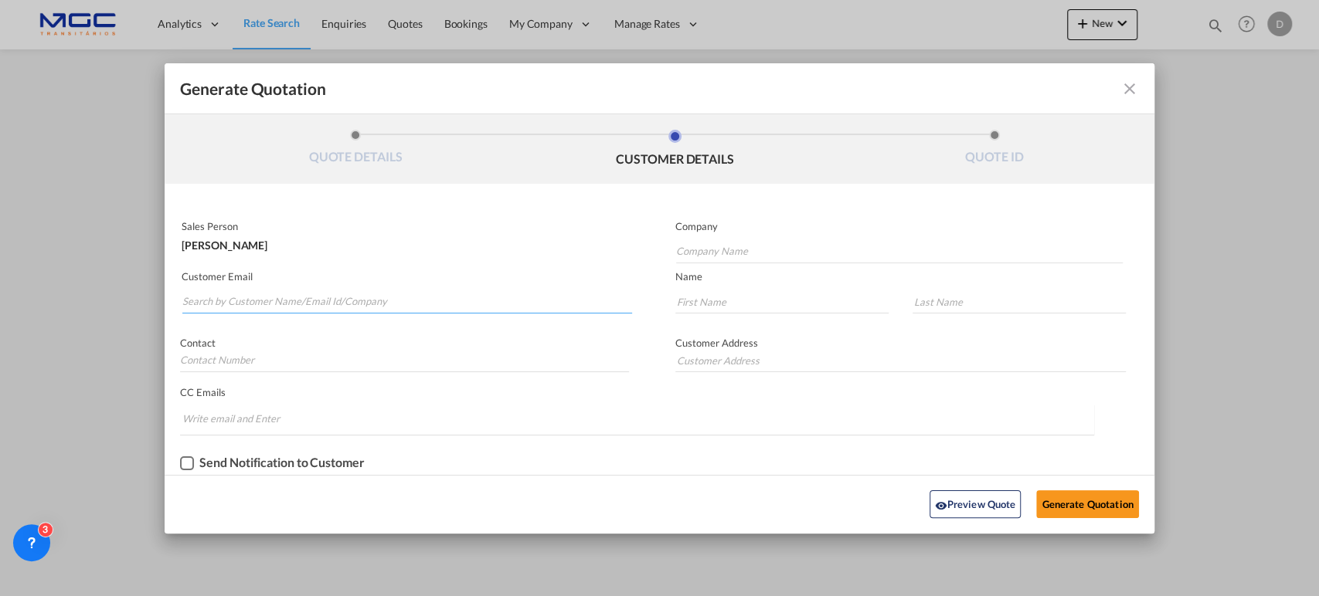
click at [195, 290] on input "Search by Customer Name/Email Id/Company" at bounding box center [407, 301] width 450 height 23
paste input "Pricing2 <Pricing2@focuzline.com>"
drag, startPoint x: 228, startPoint y: 297, endPoint x: 130, endPoint y: 283, distance: 99.2
click at [130, 283] on div "Generate Quotation QUOTE DETAILS CUSTOMER DETAILS QUOTE ID Start Date 15 Oct 20…" at bounding box center [659, 298] width 1319 height 596
click at [325, 304] on input "Pricing2@focuzline.com>" at bounding box center [407, 301] width 450 height 23
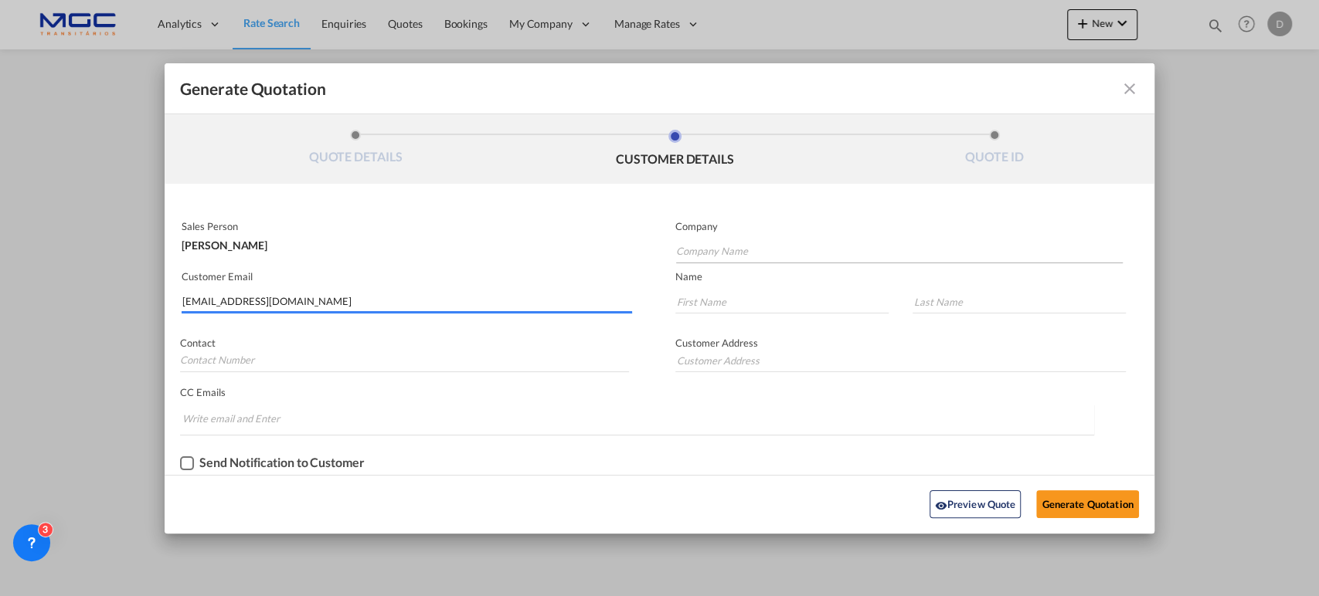
type input "Pricing2@focuzline.com"
click at [717, 249] on input "Company Name" at bounding box center [899, 251] width 447 height 23
type input "."
click at [725, 297] on input "Generate QuotationQUOTE ..." at bounding box center [781, 301] width 213 height 23
type input "."
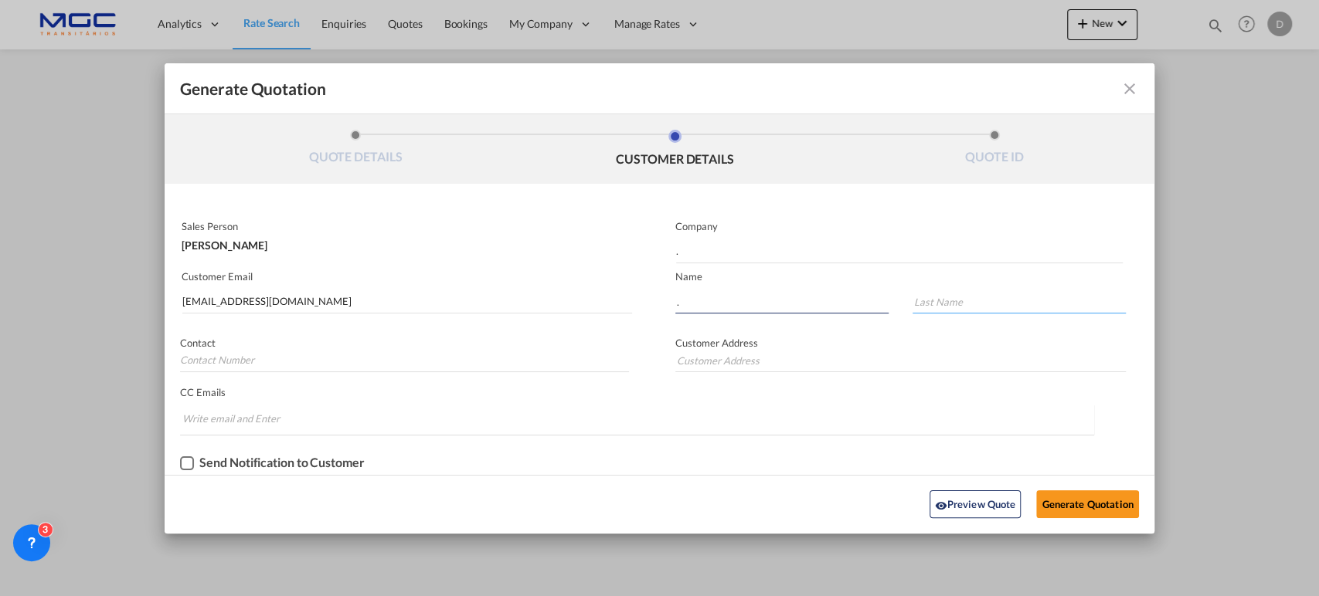
click at [995, 306] on input "Generate QuotationQUOTE ..." at bounding box center [1018, 301] width 213 height 23
type input "."
click at [1081, 502] on button "Generate Quotation" at bounding box center [1087, 505] width 102 height 28
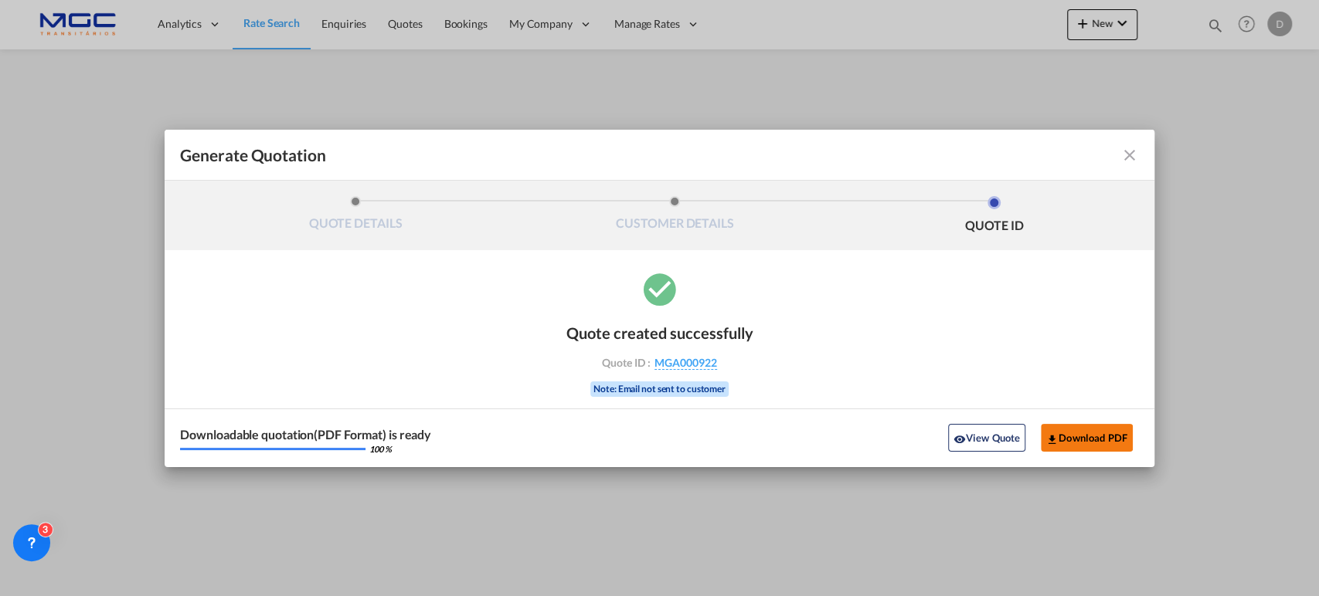
click at [1072, 431] on button "Download PDF" at bounding box center [1087, 438] width 92 height 28
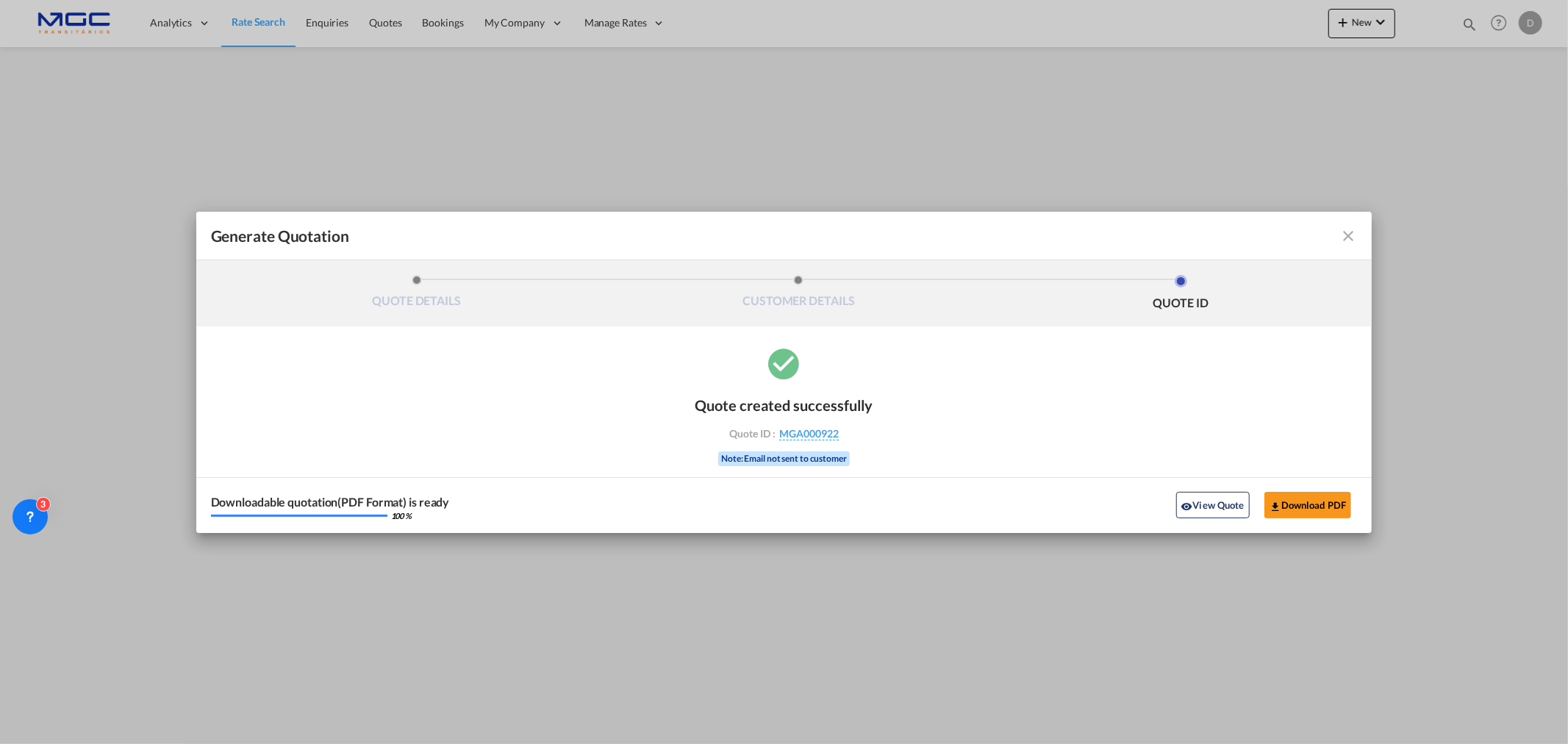
click at [1254, 237] on md-icon "icon-close fg-AAA8AD cursor m-0" at bounding box center [1347, 236] width 18 height 18
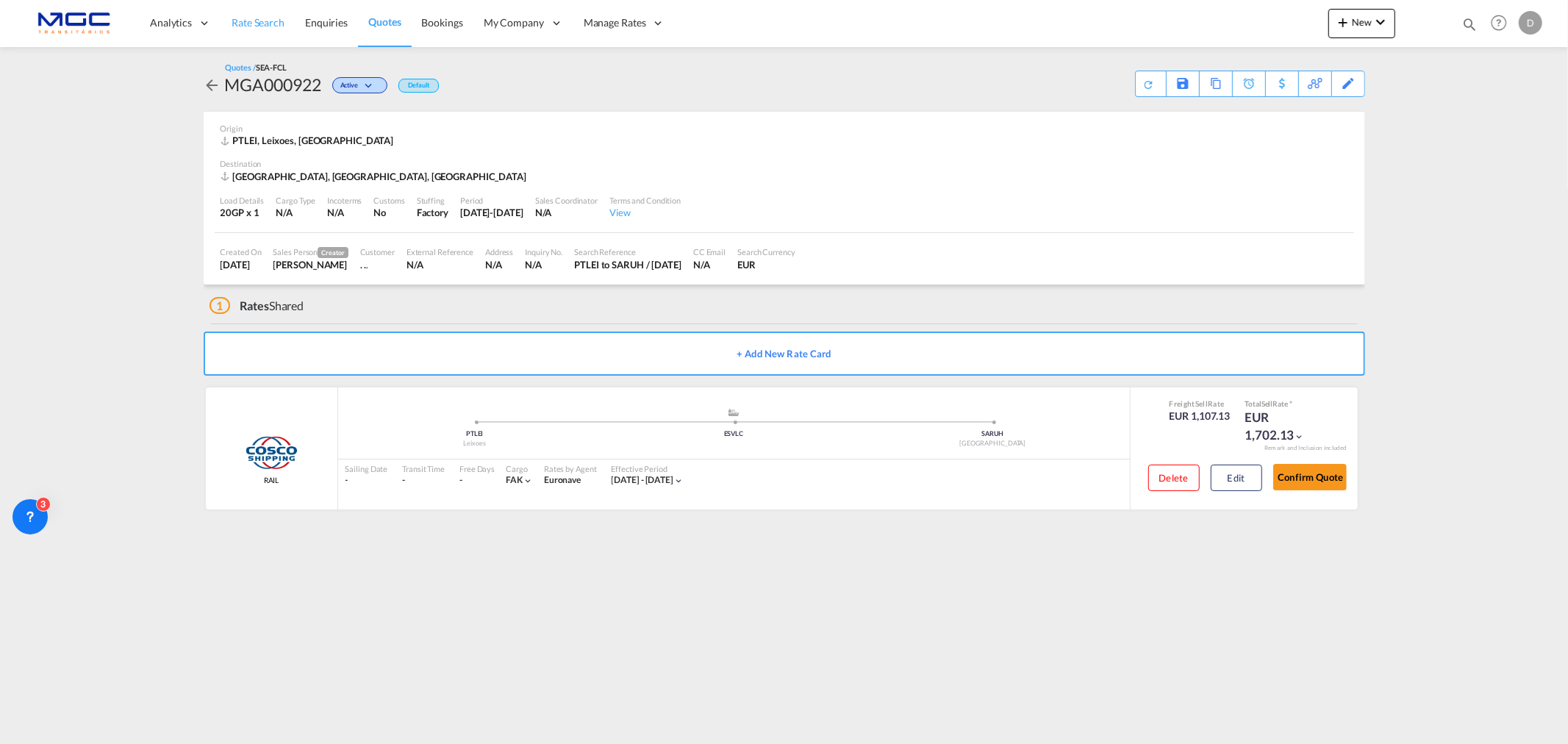
click at [263, 24] on span "Rate Search" at bounding box center [258, 22] width 53 height 12
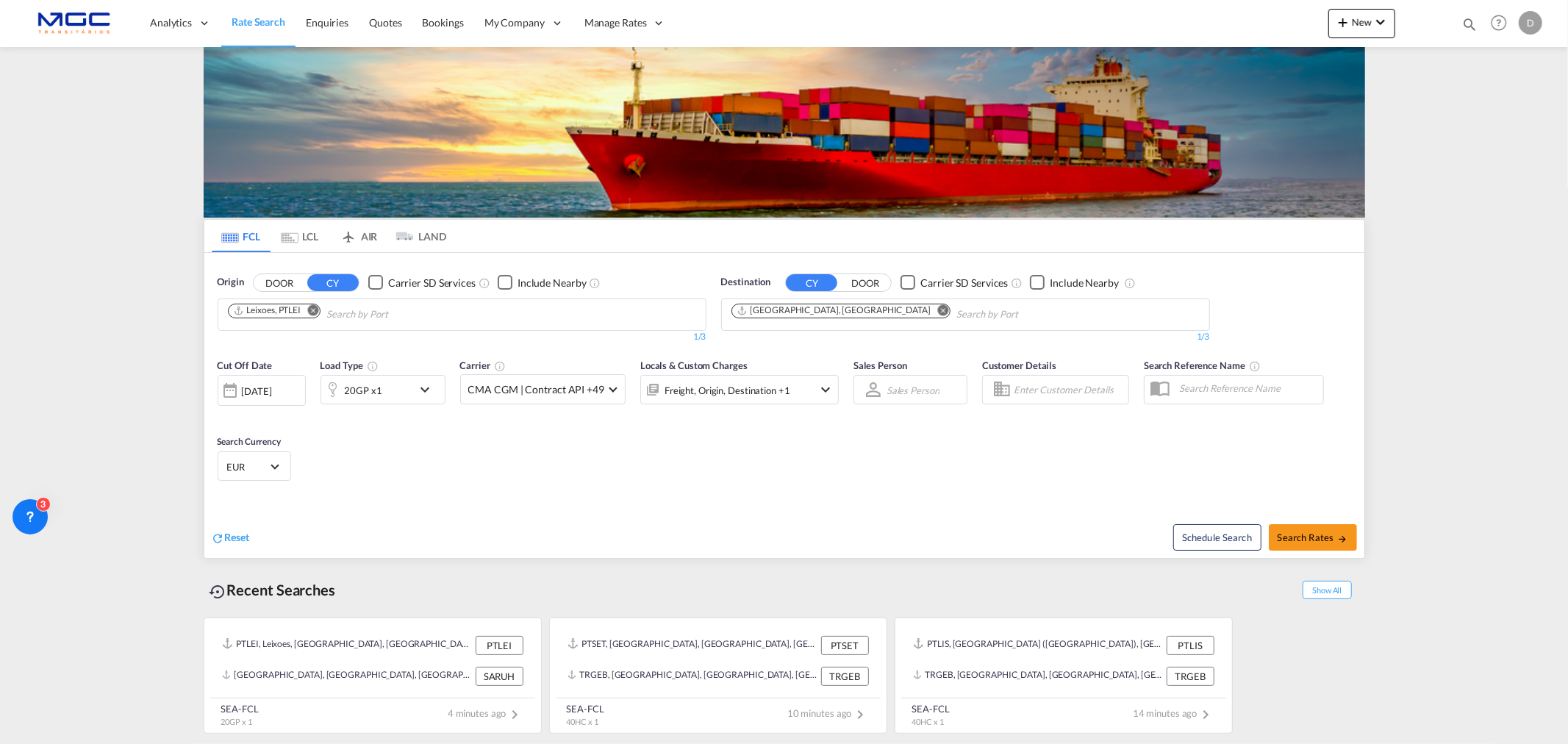
click at [937, 304] on md-icon "Remove" at bounding box center [943, 310] width 11 height 11
drag, startPoint x: 796, startPoint y: 312, endPoint x: 699, endPoint y: 309, distance: 97.0
click at [736, 309] on input "alexandre" at bounding box center [801, 314] width 140 height 24
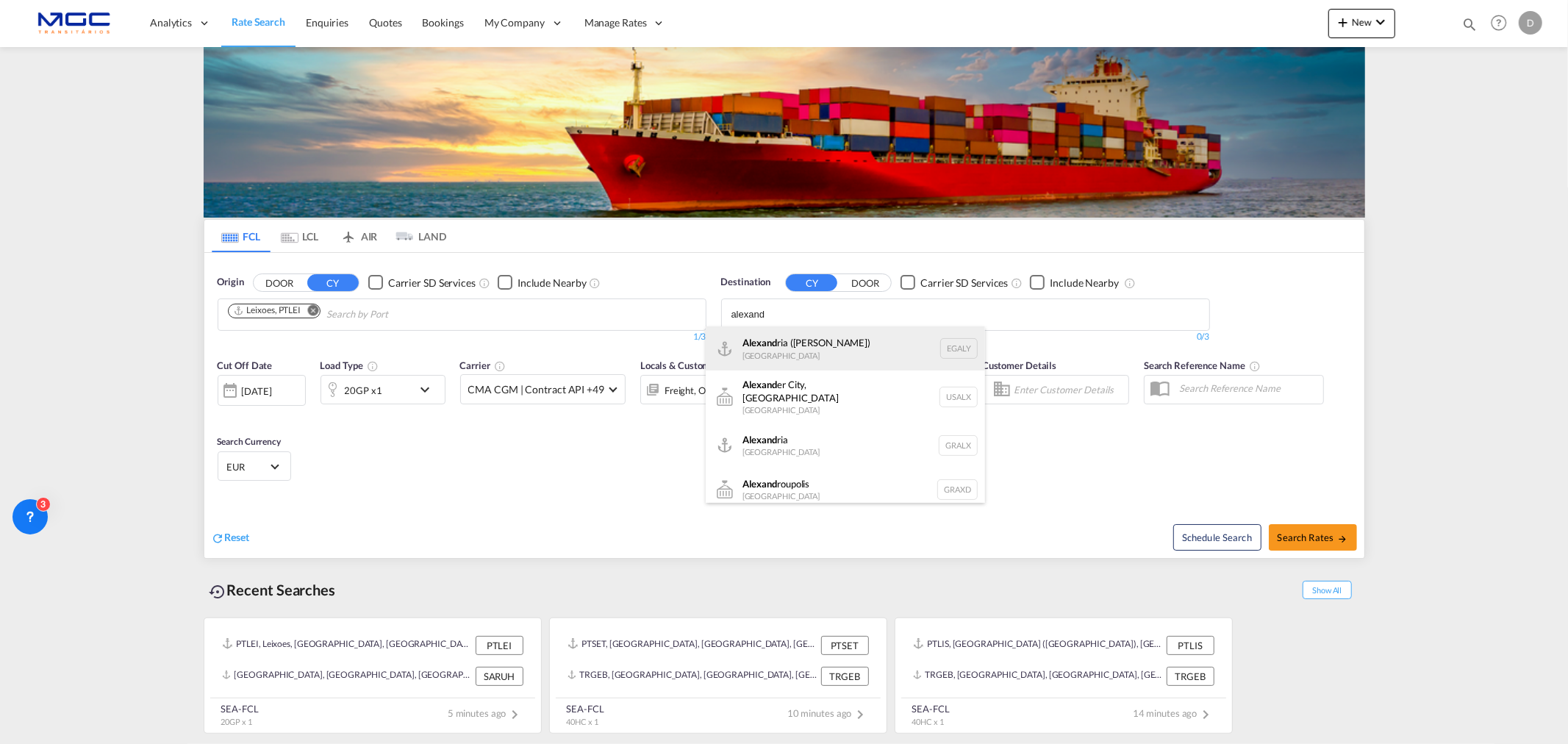
type input "alexand"
click at [831, 357] on div "Alexand ria (El Iskandariya) Egypt EGALY" at bounding box center [846, 348] width 280 height 44
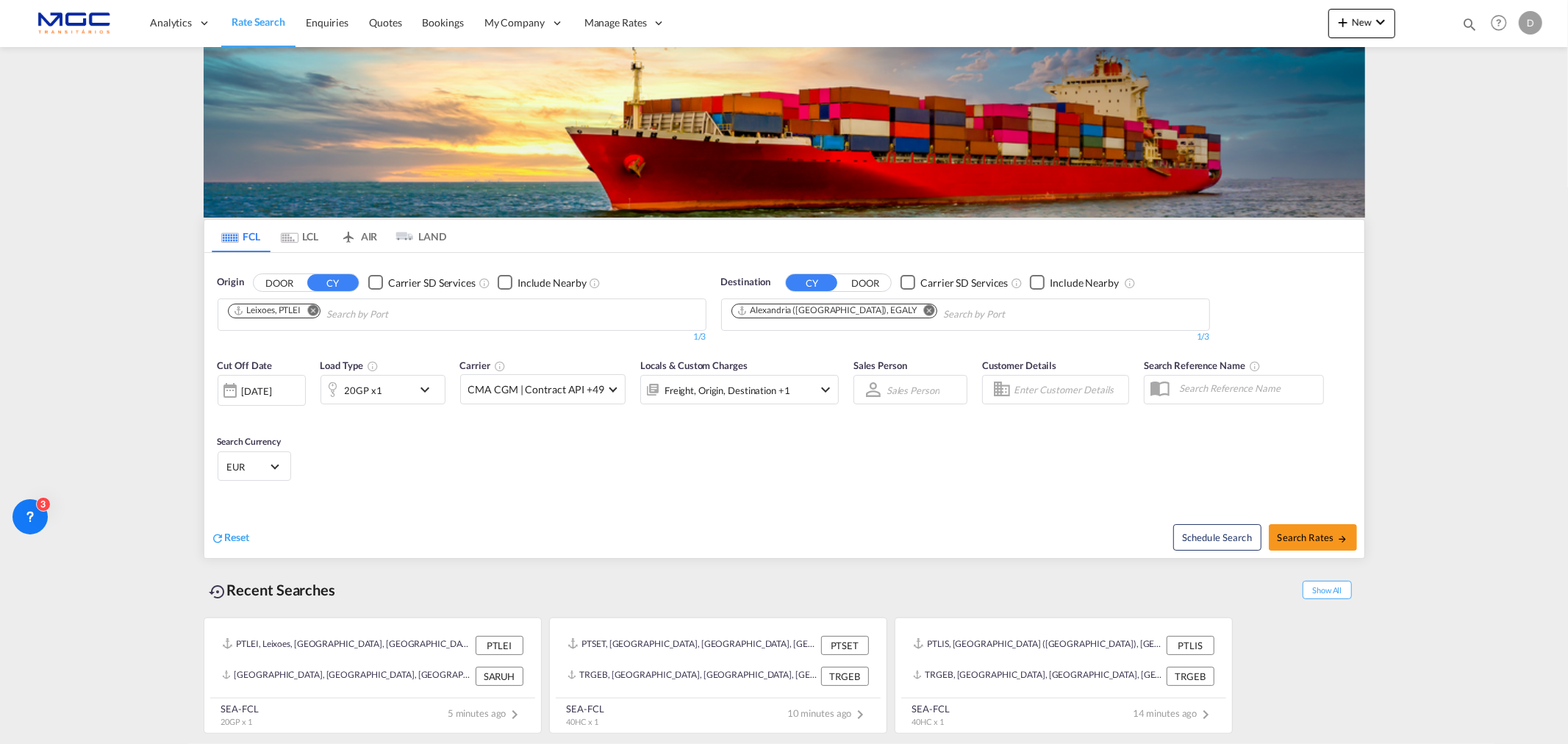
click at [426, 395] on md-icon "icon-chevron-down" at bounding box center [428, 389] width 25 height 18
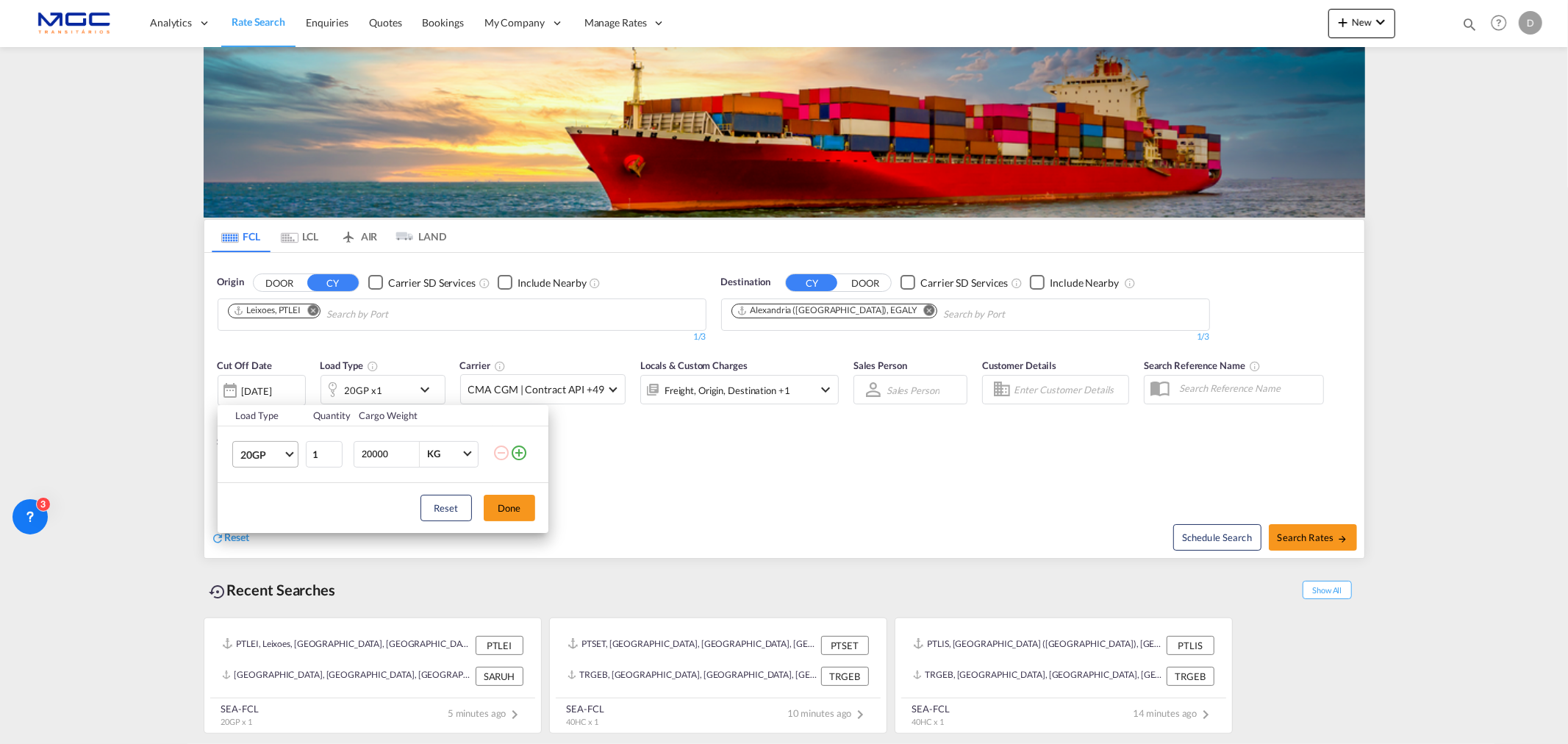
click at [276, 452] on span "20GP" at bounding box center [262, 454] width 43 height 14
click at [284, 523] on md-option "40HC" at bounding box center [277, 524] width 100 height 35
click at [504, 508] on button "Done" at bounding box center [509, 508] width 51 height 27
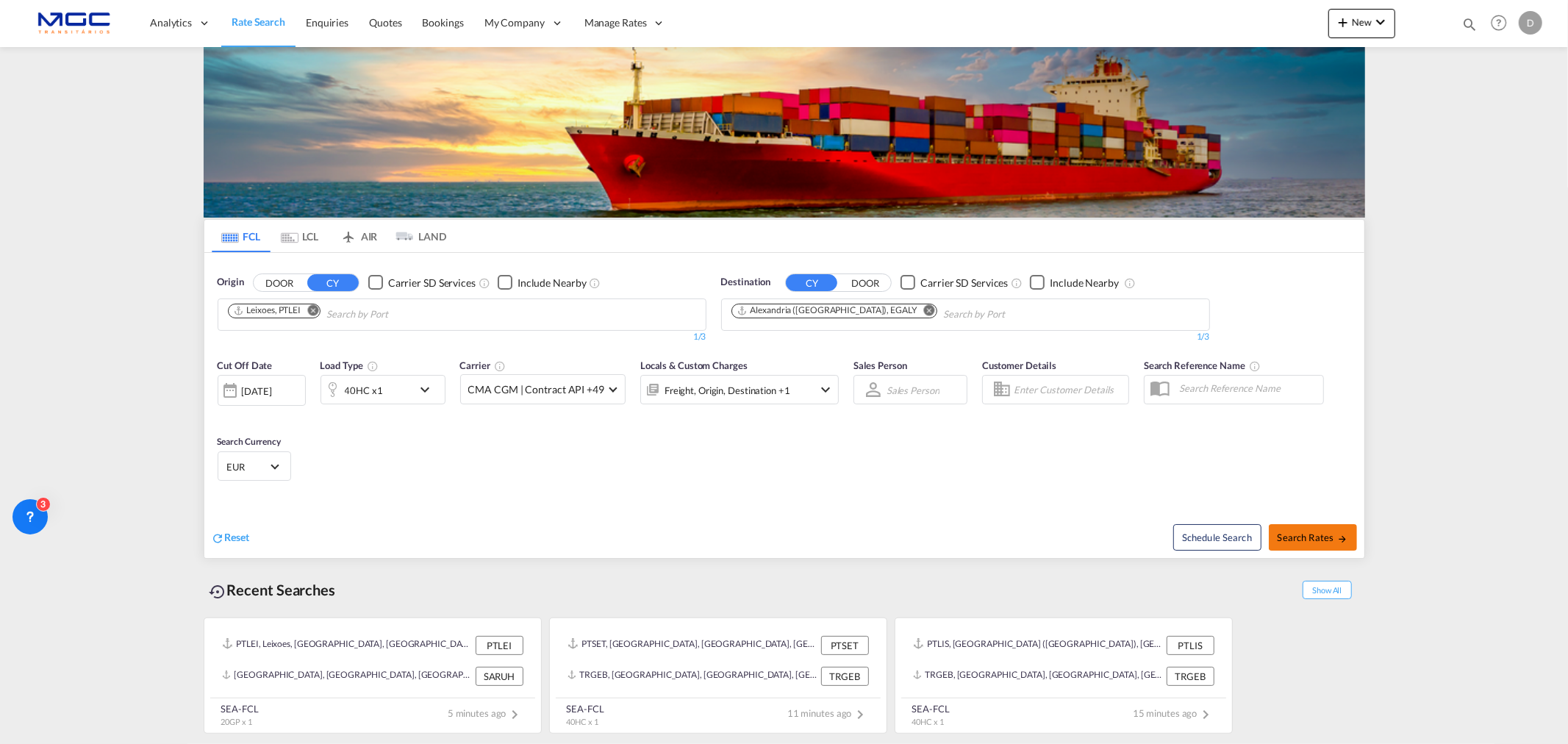
click at [1254, 535] on span "Search Rates" at bounding box center [1313, 538] width 70 height 11
type input "PTLEI to EGALY / 15 Oct 2025"
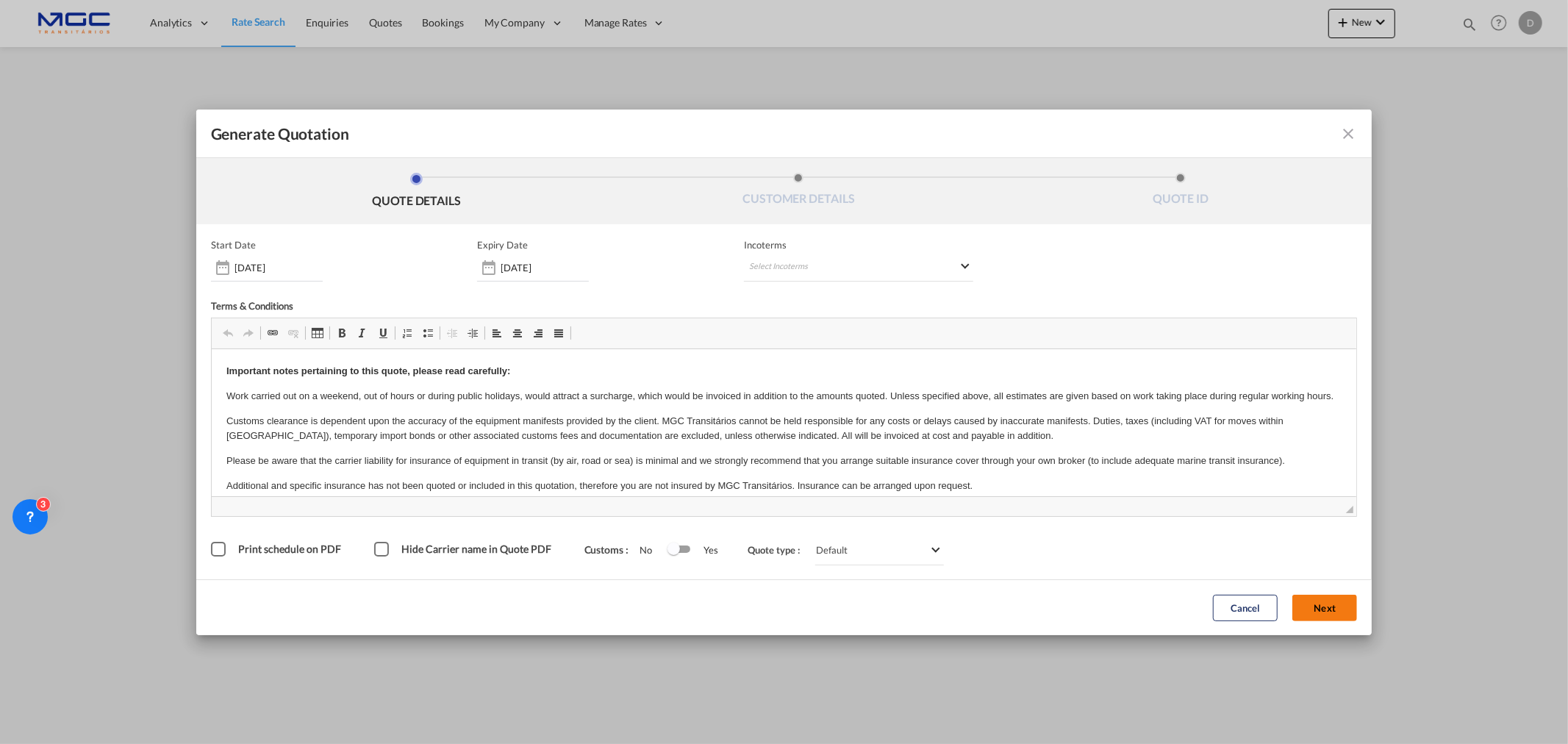
click at [1254, 567] on button "Next" at bounding box center [1324, 608] width 65 height 27
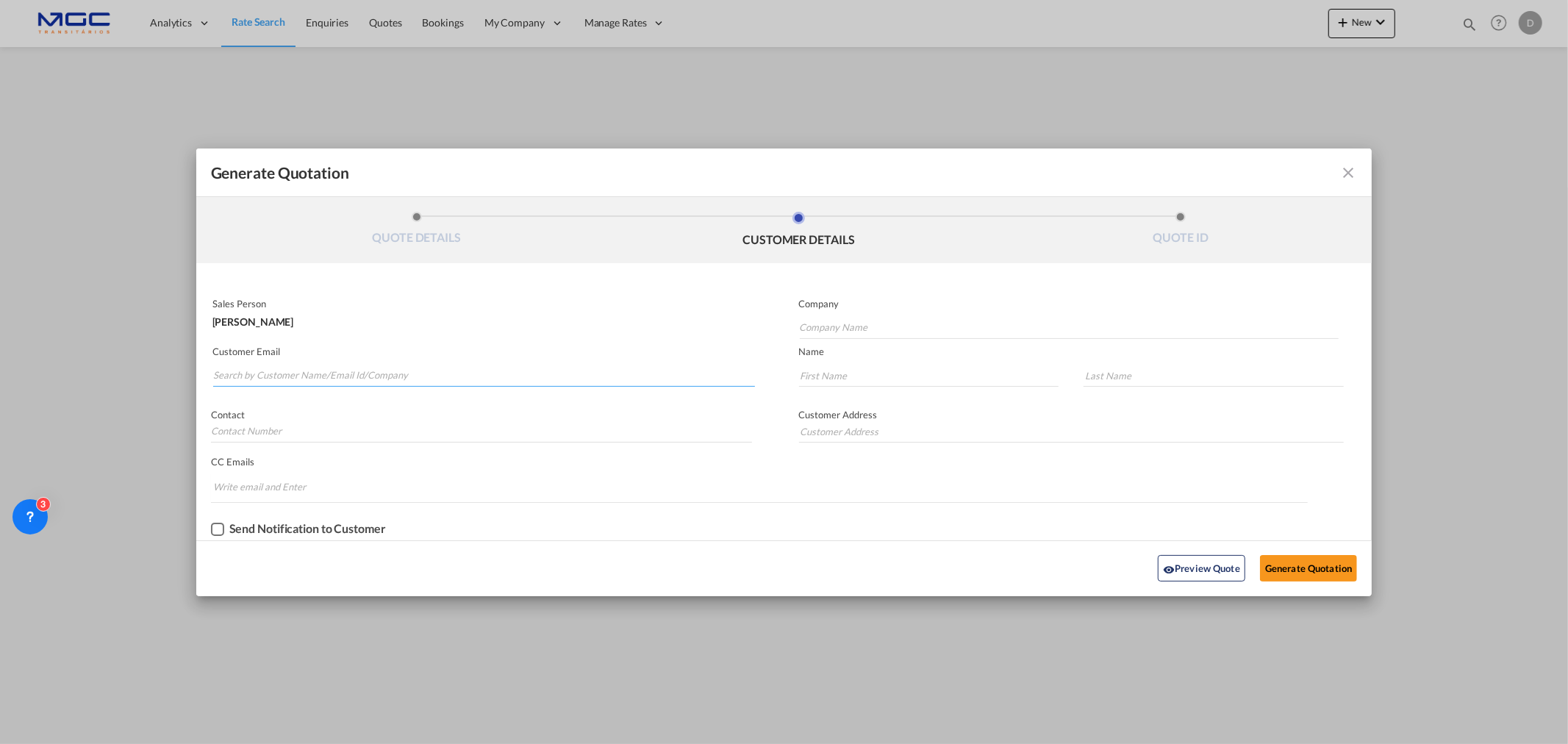
click at [370, 373] on input "Search by Customer Name/Email Id/Company" at bounding box center [483, 375] width 541 height 22
click at [270, 362] on md-autocomplete-wrap "Generate QuotationQUOTE ..." at bounding box center [483, 371] width 542 height 29
click at [266, 370] on input "Search by Customer Name/Email Id/Company" at bounding box center [483, 375] width 541 height 22
paste input "Pricing2 <Pricing2@focuzline.com>"
type input "Pricing2 <Pricing2@focuzline.com>"
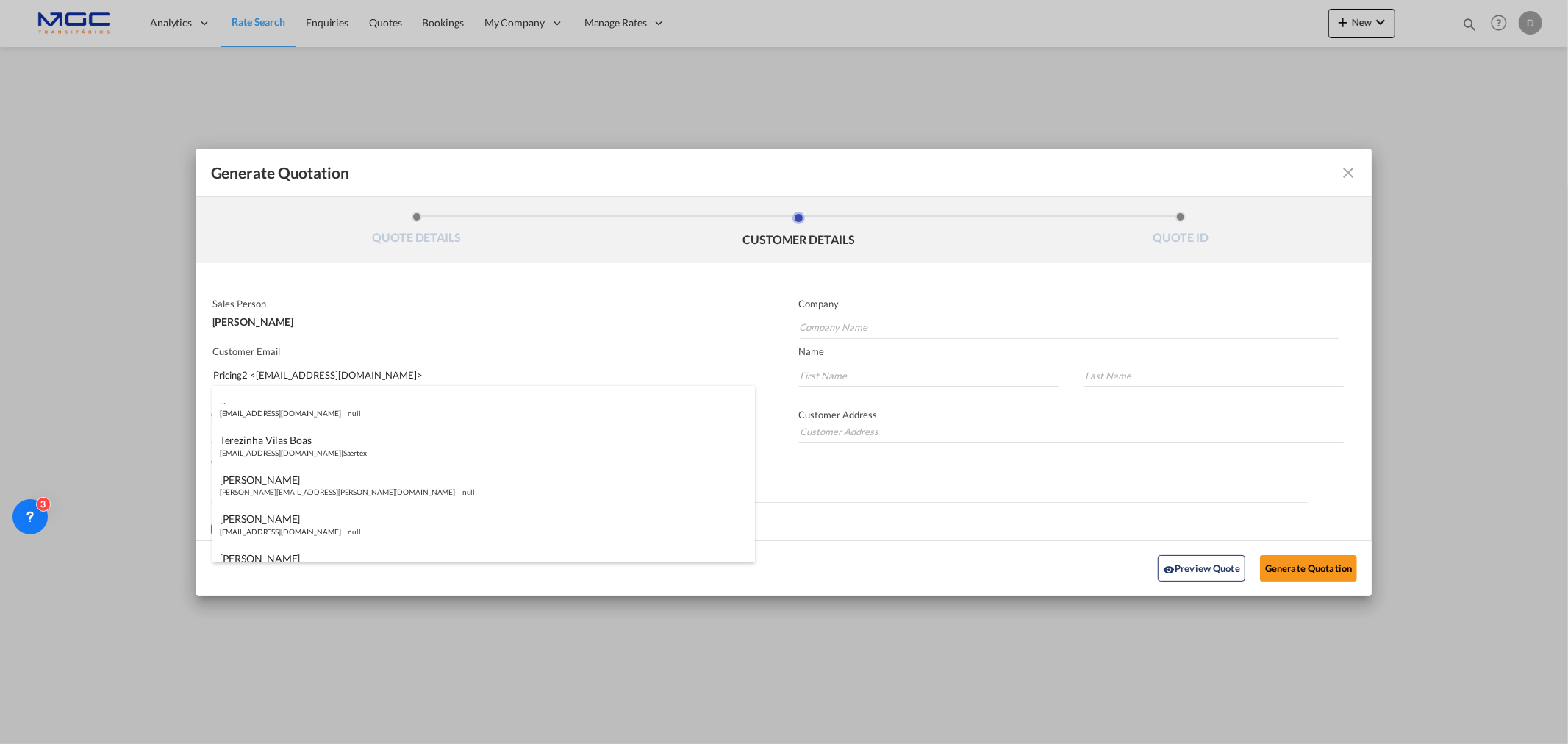
drag, startPoint x: 114, startPoint y: 377, endPoint x: 101, endPoint y: 377, distance: 13.0
click at [101, 377] on div "Generate Quotation QUOTE DETAILS CUSTOMER DETAILS QUOTE ID Start Date 15 Oct 20…" at bounding box center [784, 372] width 1568 height 744
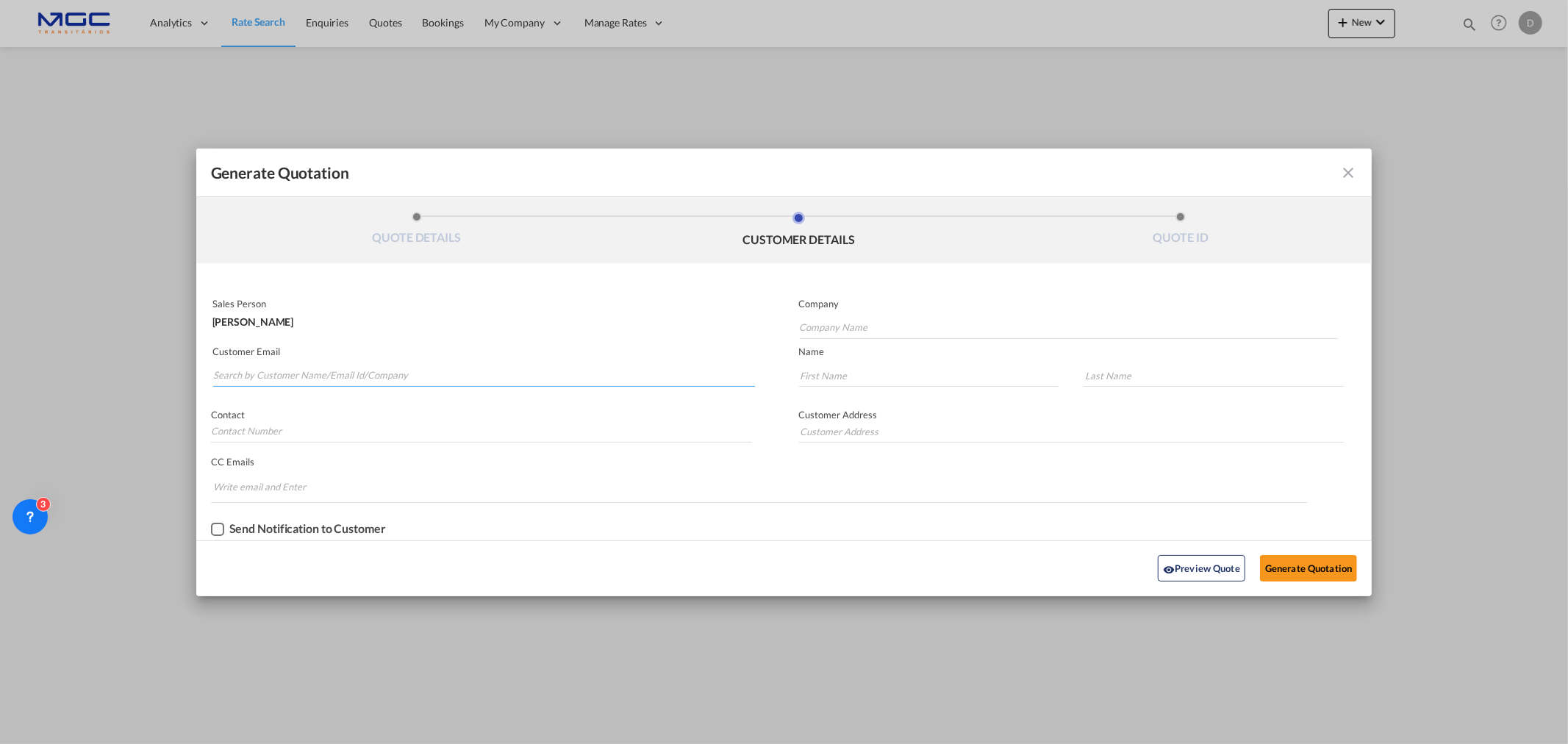
click at [277, 380] on input "Search by Customer Name/Email Id/Company" at bounding box center [483, 375] width 541 height 22
paste input "shaimaa.salem@psalworld.com"
type input "shaimaa.salem@psalworld.com"
click at [826, 328] on input "Company Name" at bounding box center [1068, 327] width 539 height 22
type input "."
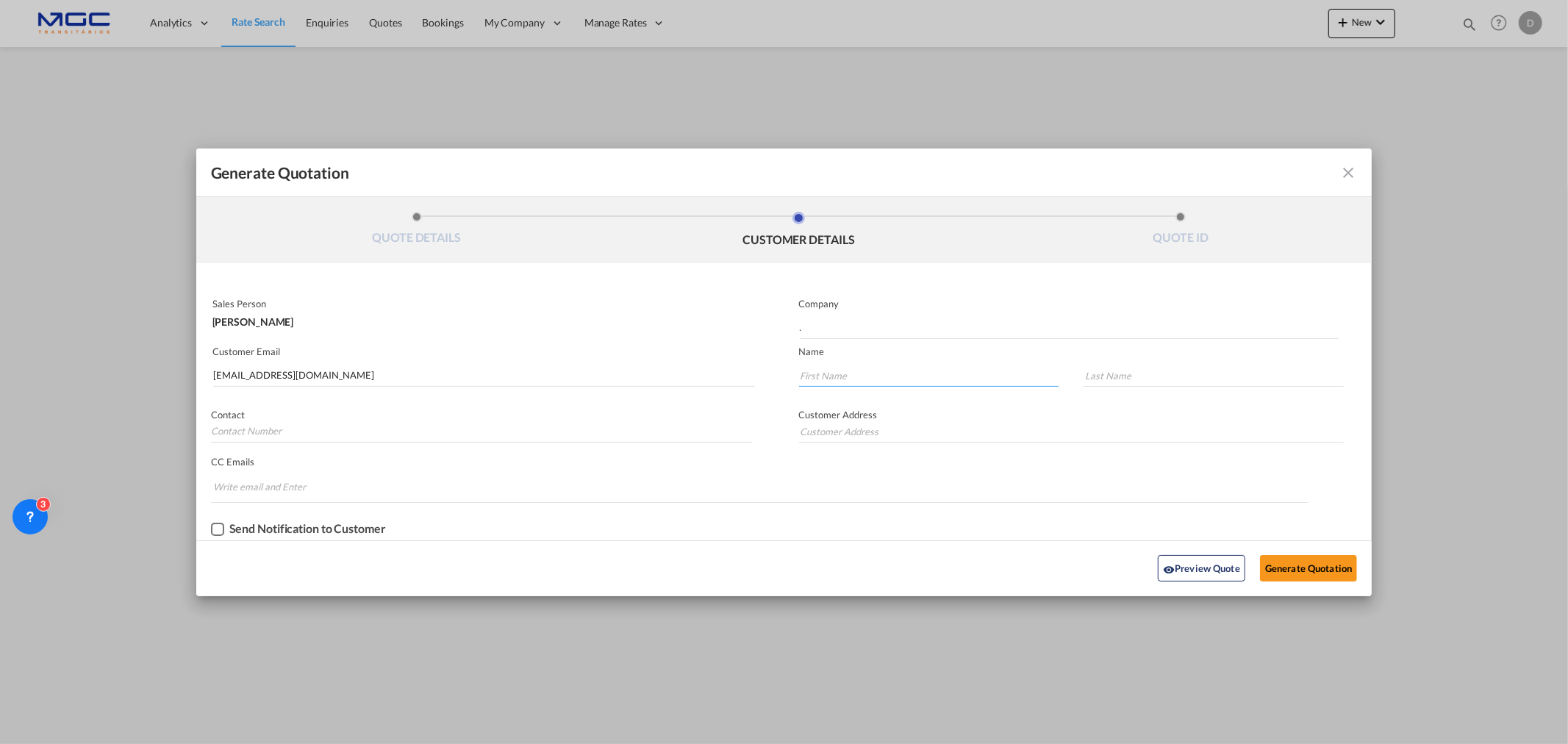
click at [841, 375] on input "Generate QuotationQUOTE ..." at bounding box center [929, 375] width 260 height 22
type input "."
click at [1092, 368] on input "Generate QuotationQUOTE ..." at bounding box center [1213, 375] width 260 height 22
type input "."
click at [1254, 564] on button "Generate Quotation" at bounding box center [1308, 568] width 97 height 27
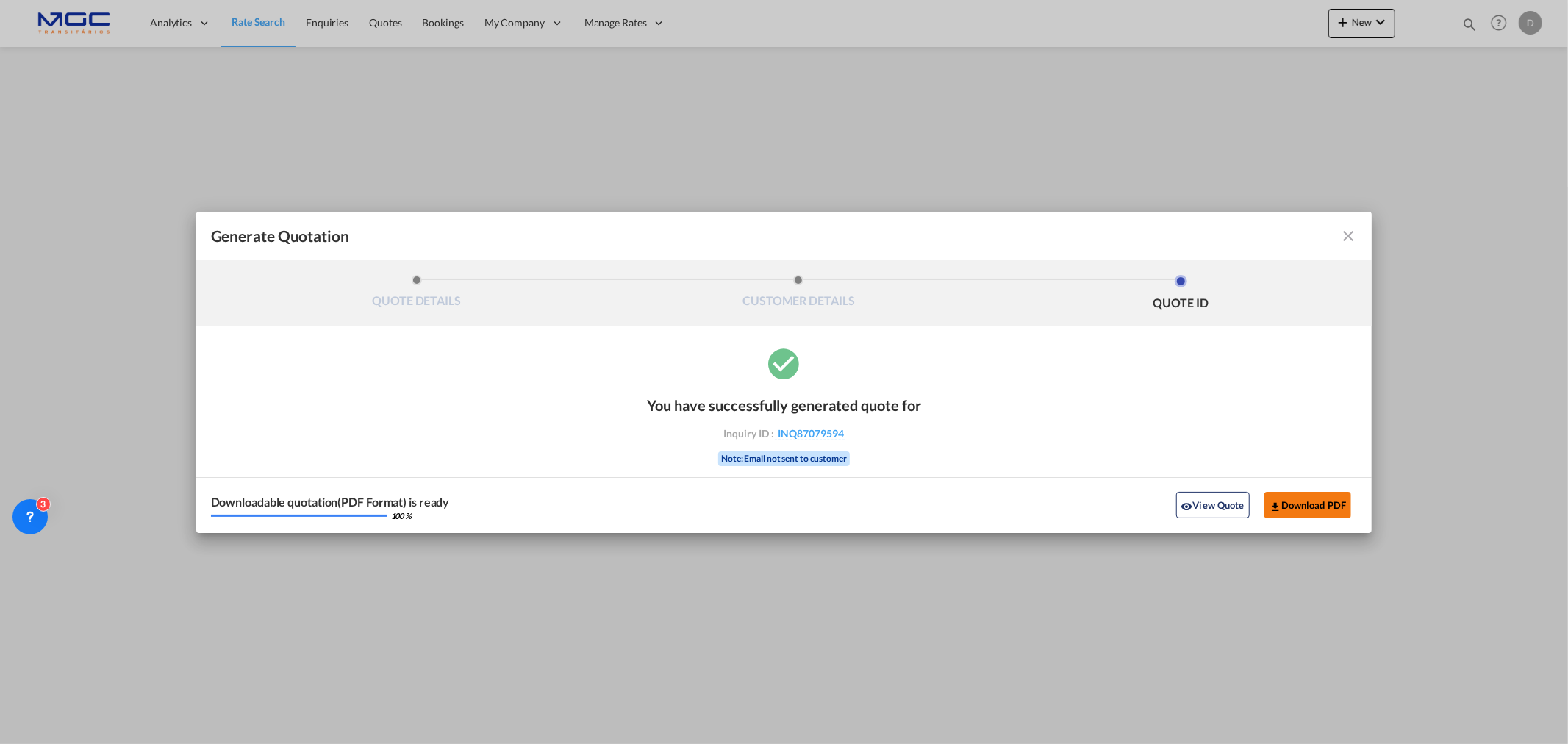
click at [1254, 502] on button "Download PDF" at bounding box center [1308, 505] width 88 height 27
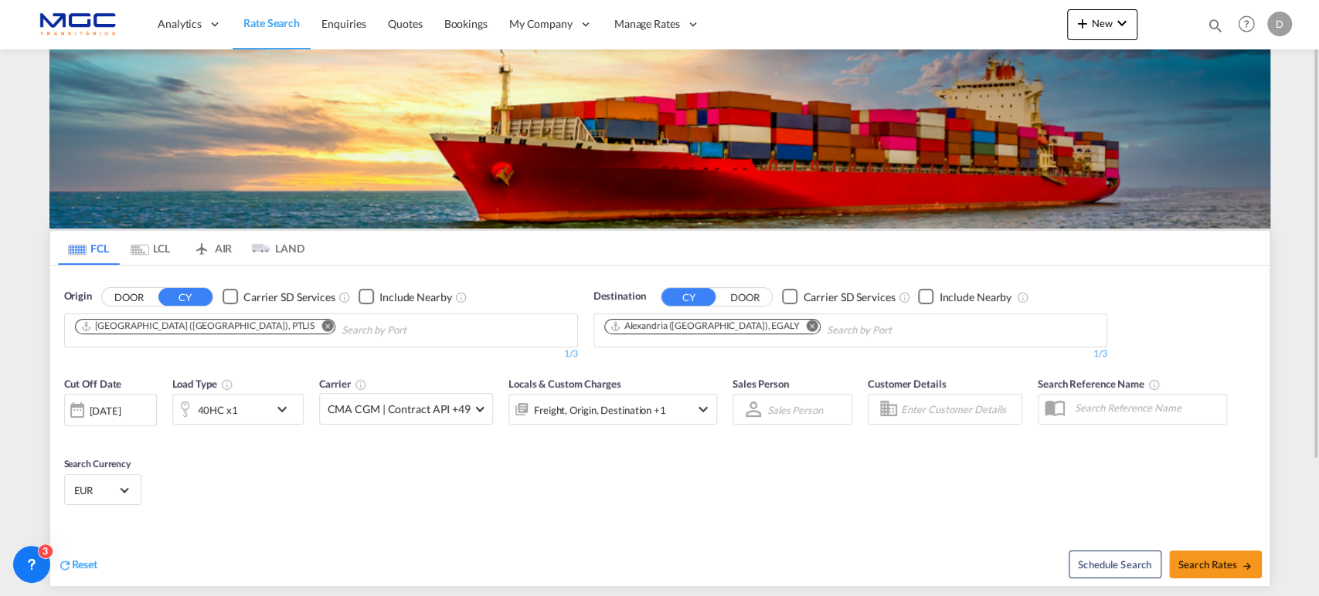
click at [806, 325] on md-icon "Remove" at bounding box center [812, 326] width 12 height 12
click at [321, 323] on md-icon "Remove" at bounding box center [327, 326] width 12 height 12
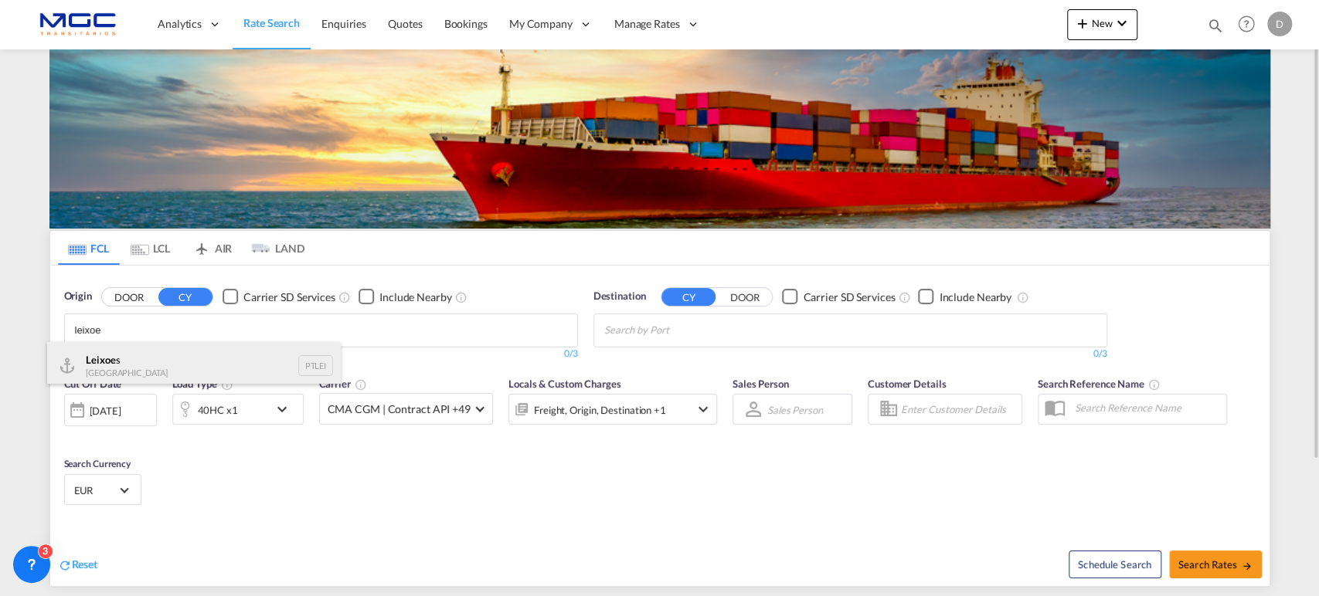
type input "leixoe"
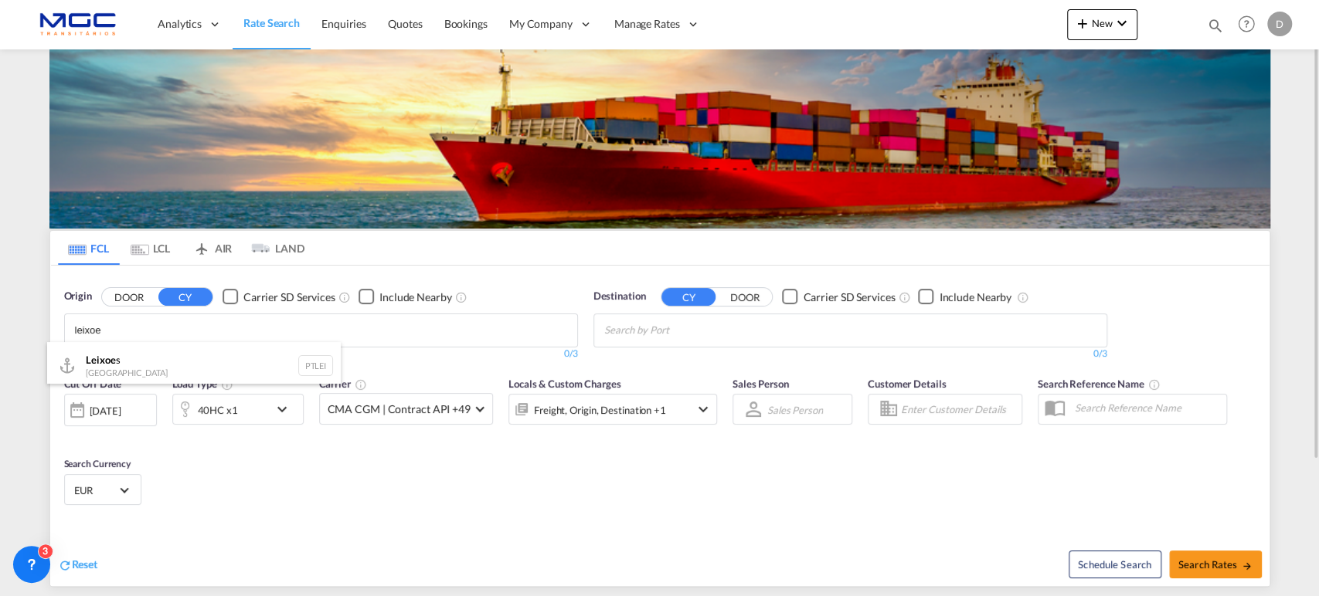
drag, startPoint x: 100, startPoint y: 374, endPoint x: 626, endPoint y: 340, distance: 527.2
click at [100, 373] on div "Leixoe s Portugal PTLEI" at bounding box center [194, 365] width 294 height 46
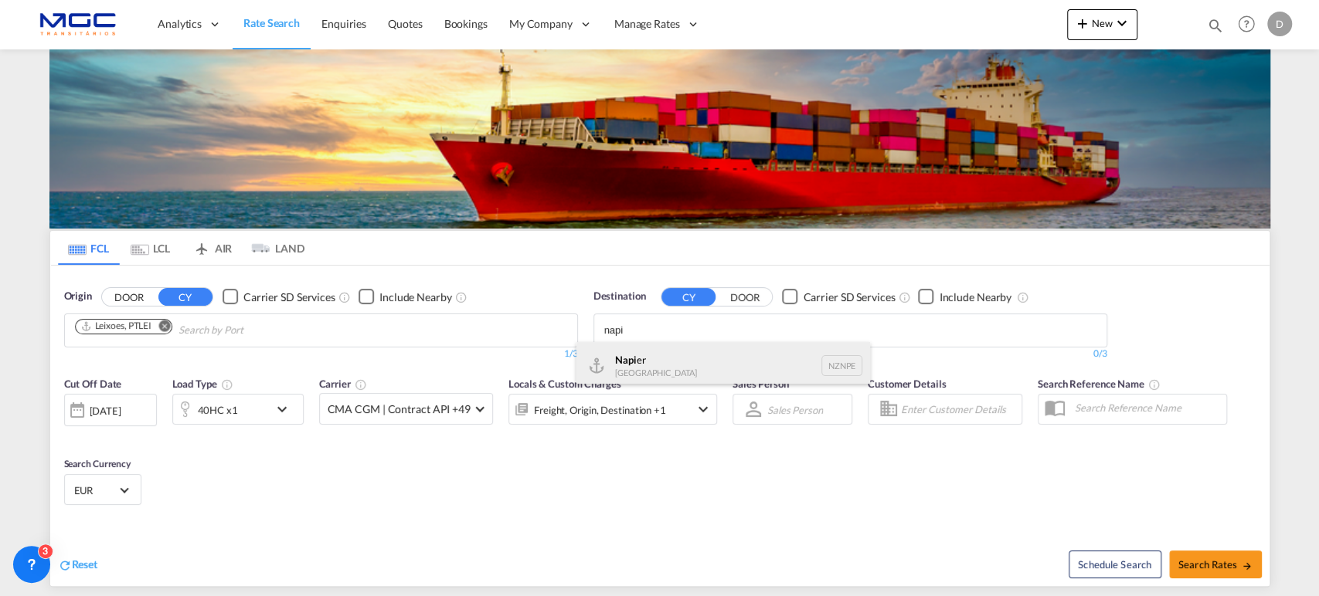
type input "napi"
click at [688, 366] on div "Napi er [GEOGRAPHIC_DATA] NZNPE" at bounding box center [723, 365] width 294 height 46
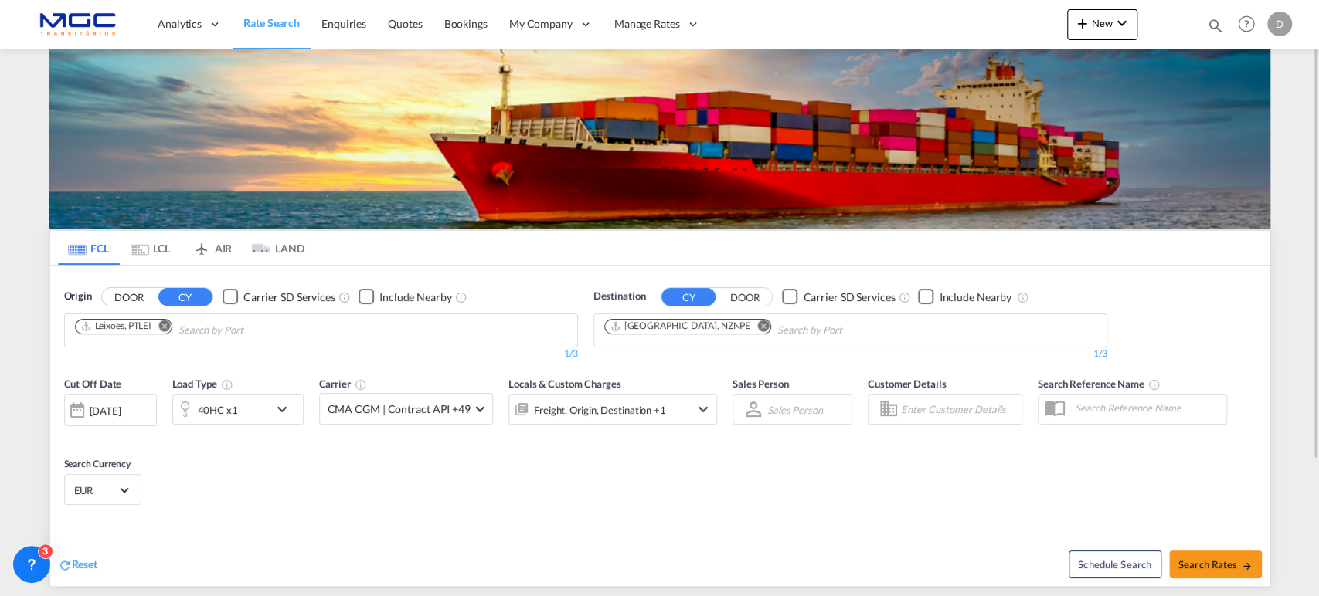
click at [293, 396] on div "40HC x1" at bounding box center [237, 409] width 131 height 31
click at [258, 423] on div "40HC x1" at bounding box center [221, 409] width 96 height 31
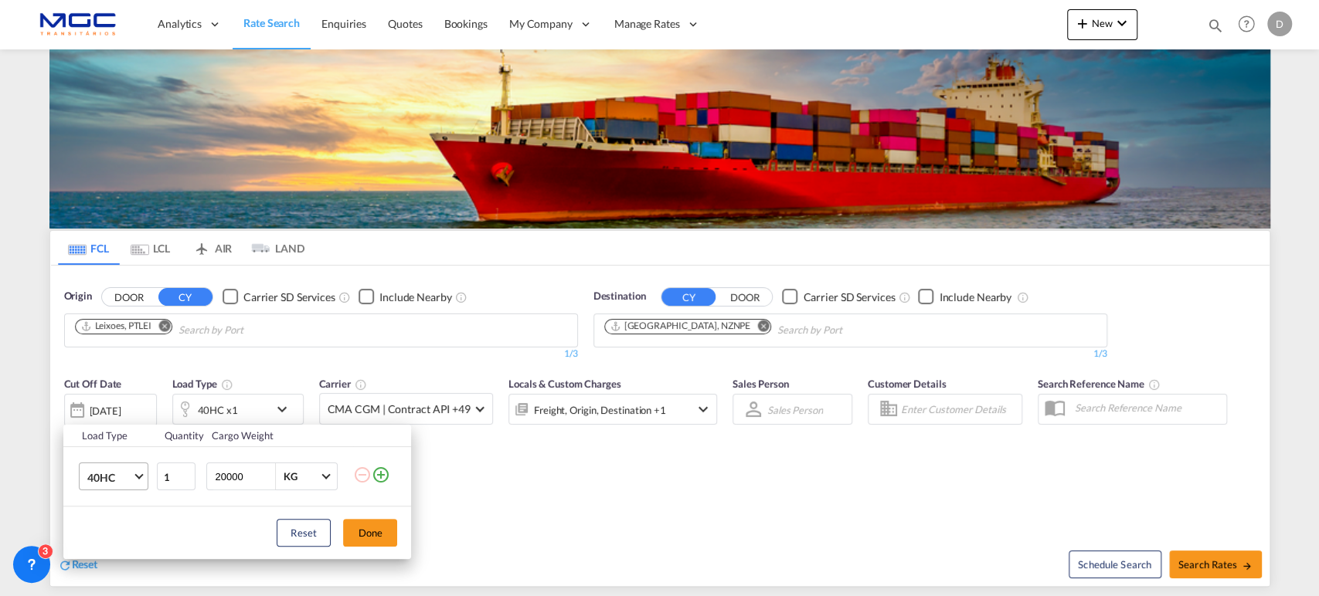
click at [136, 464] on md-select-value "40HC" at bounding box center [117, 476] width 62 height 26
click at [115, 406] on md-option "20GP" at bounding box center [127, 403] width 105 height 37
click at [388, 536] on button "Done" at bounding box center [370, 533] width 54 height 28
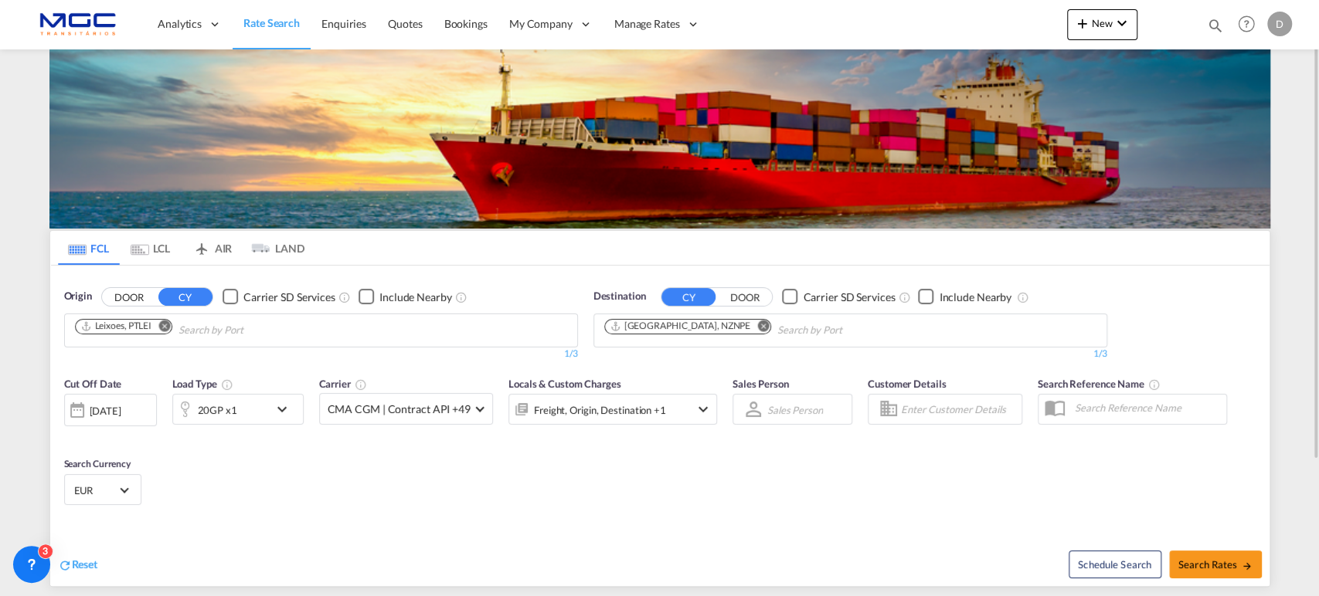
click at [1167, 566] on div "Schedule Search Search Rates" at bounding box center [967, 556] width 606 height 59
click at [1193, 567] on span "Search Rates" at bounding box center [1215, 565] width 74 height 12
type input "PTLEI to NZNPE / [DATE]"
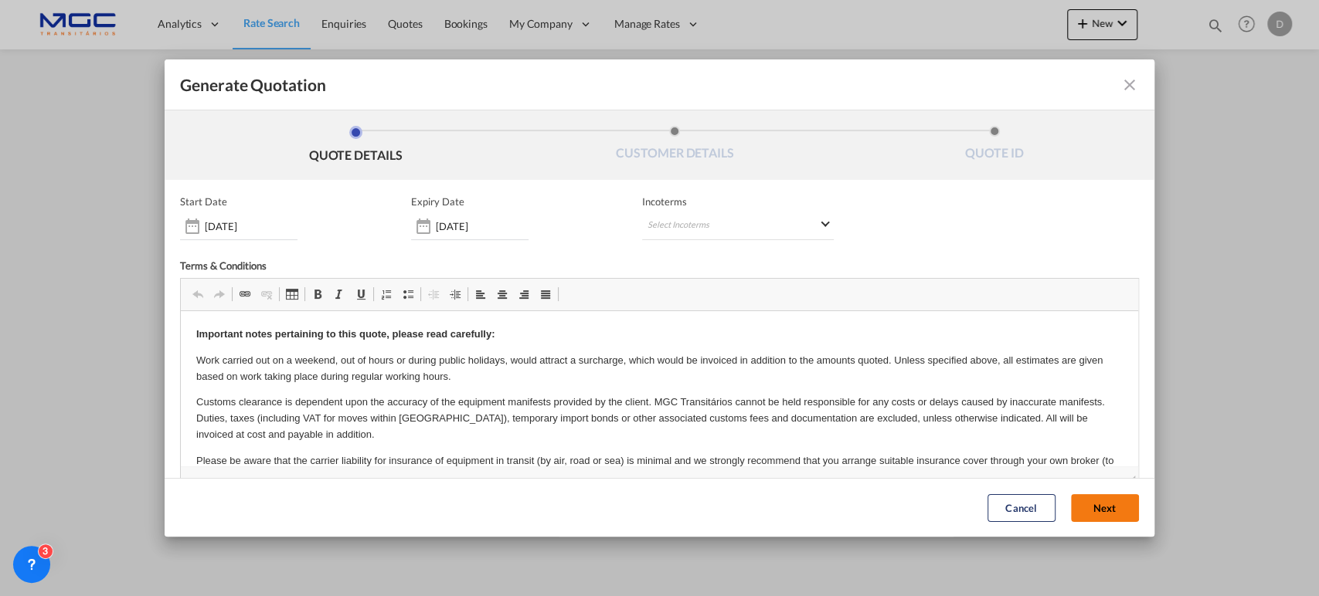
click at [1106, 504] on button "Next" at bounding box center [1105, 508] width 68 height 28
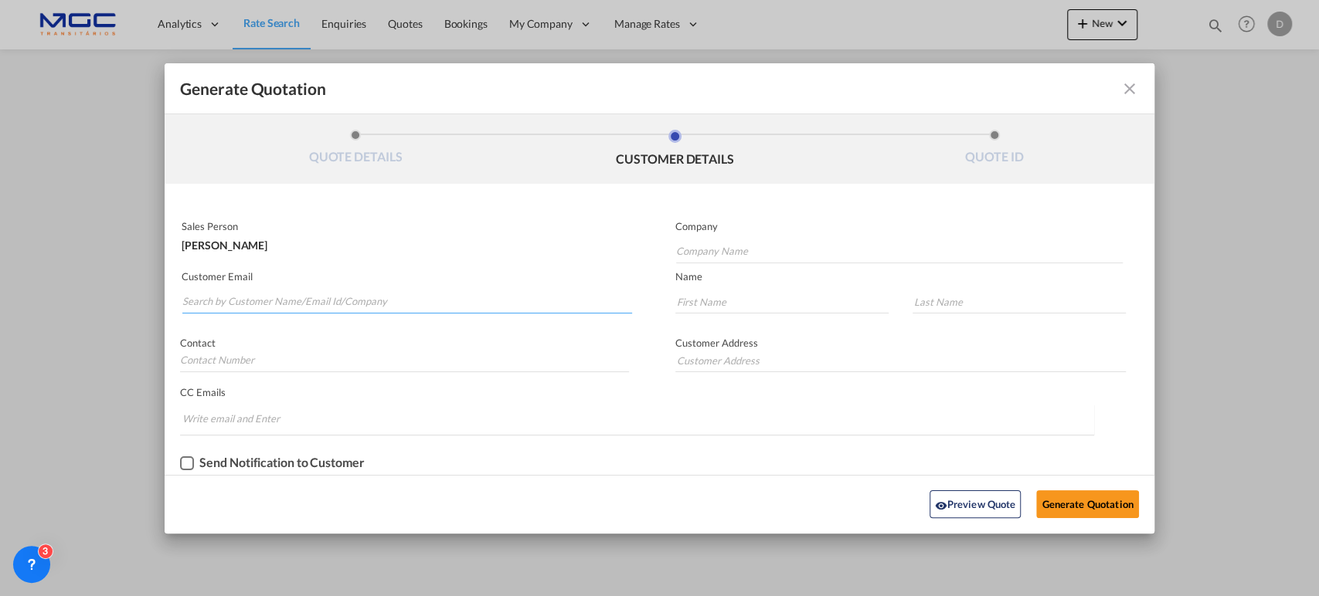
click at [310, 294] on input "Search by Customer Name/Email Id/Company" at bounding box center [407, 301] width 450 height 23
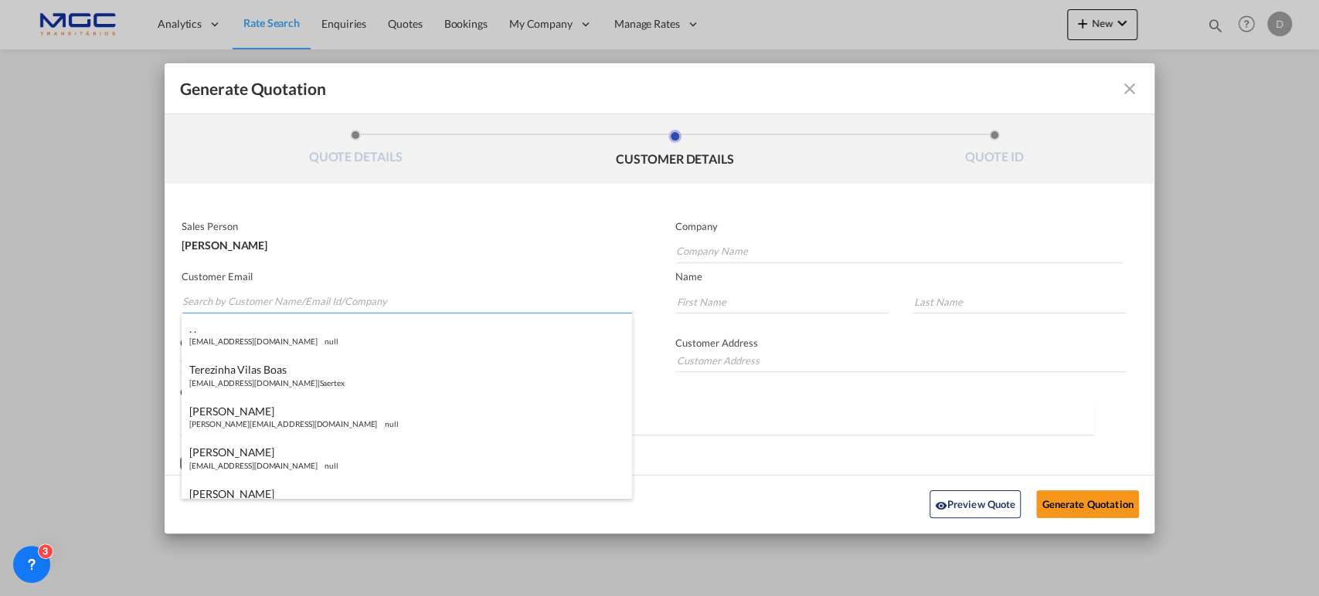
click at [199, 294] on input "Search by Customer Name/Email Id/Company" at bounding box center [407, 301] width 450 height 23
click at [243, 301] on input "Search by Customer Name/Email Id/Company" at bounding box center [407, 301] width 450 height 23
paste input ", 48170 Zamudio, [GEOGRAPHIC_DATA], [GEOGRAPHIC_DATA]."
type input ", 48170 Zamudio, [GEOGRAPHIC_DATA], [GEOGRAPHIC_DATA]."
drag, startPoint x: 352, startPoint y: 301, endPoint x: 151, endPoint y: 302, distance: 200.8
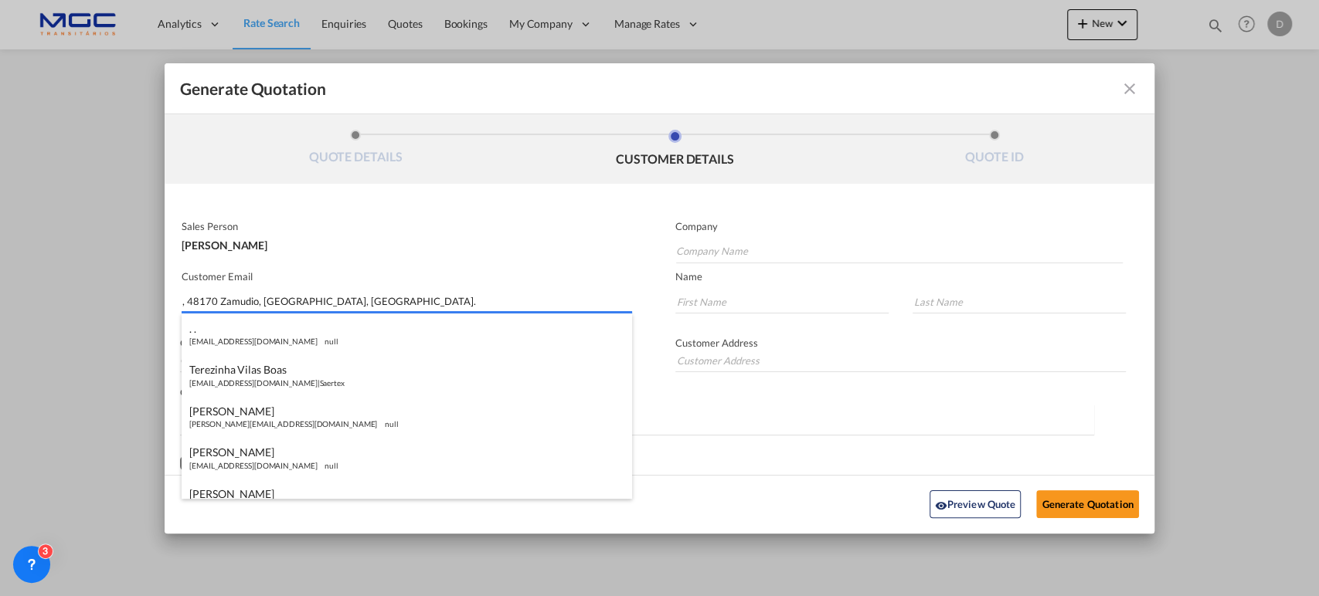
click at [151, 302] on div "Generate Quotation QUOTE DETAILS CUSTOMER DETAILS QUOTE ID Start Date [DATE] Ex…" at bounding box center [659, 298] width 1319 height 596
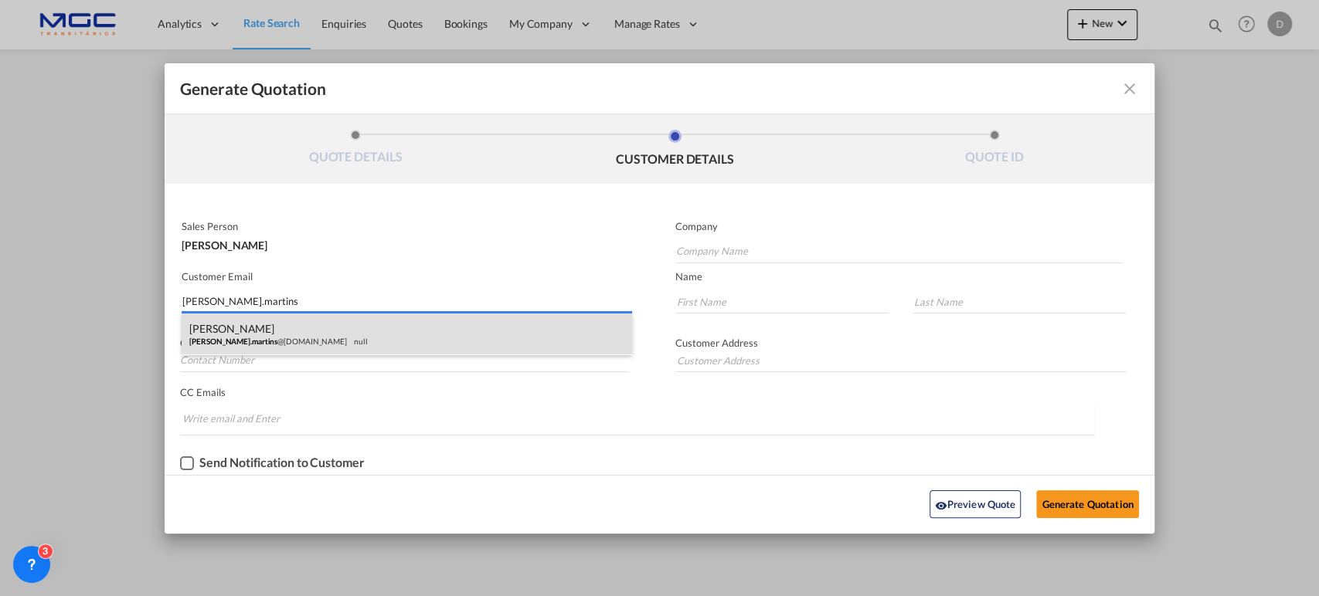
type input "[PERSON_NAME].martins"
click at [338, 338] on div "[PERSON_NAME].martins @[DOMAIN_NAME] null" at bounding box center [407, 335] width 450 height 42
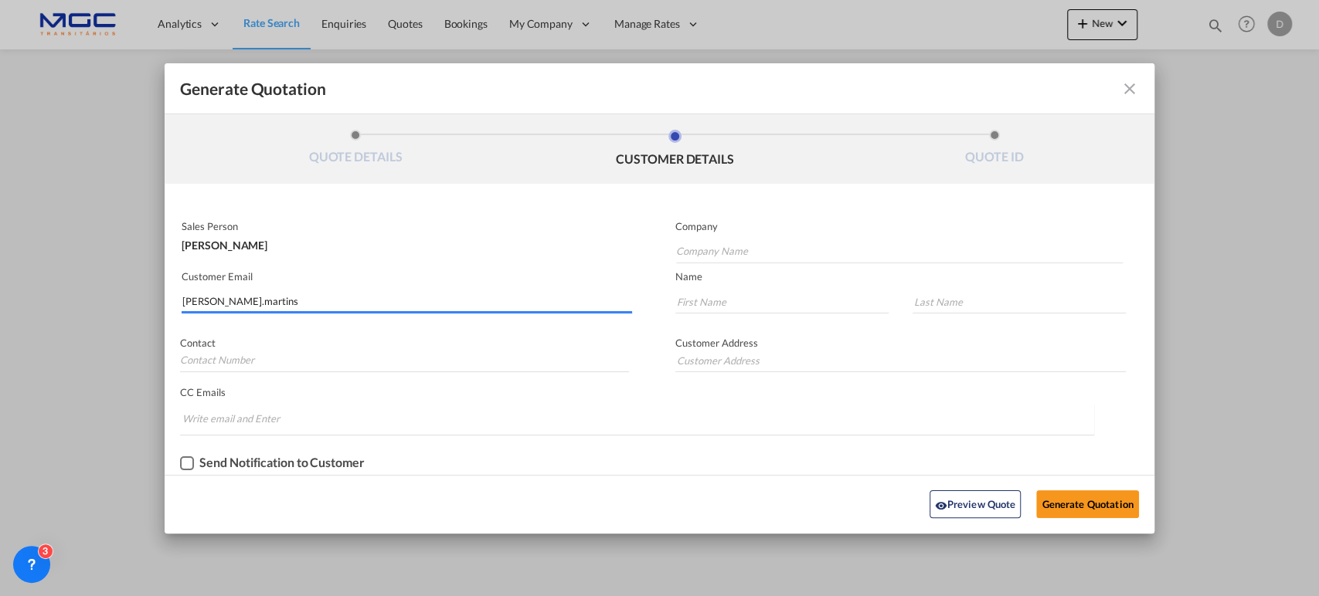
type input "AC Relvas"
type input "[PERSON_NAME][EMAIL_ADDRESS][DOMAIN_NAME]"
type input "[PERSON_NAME]"
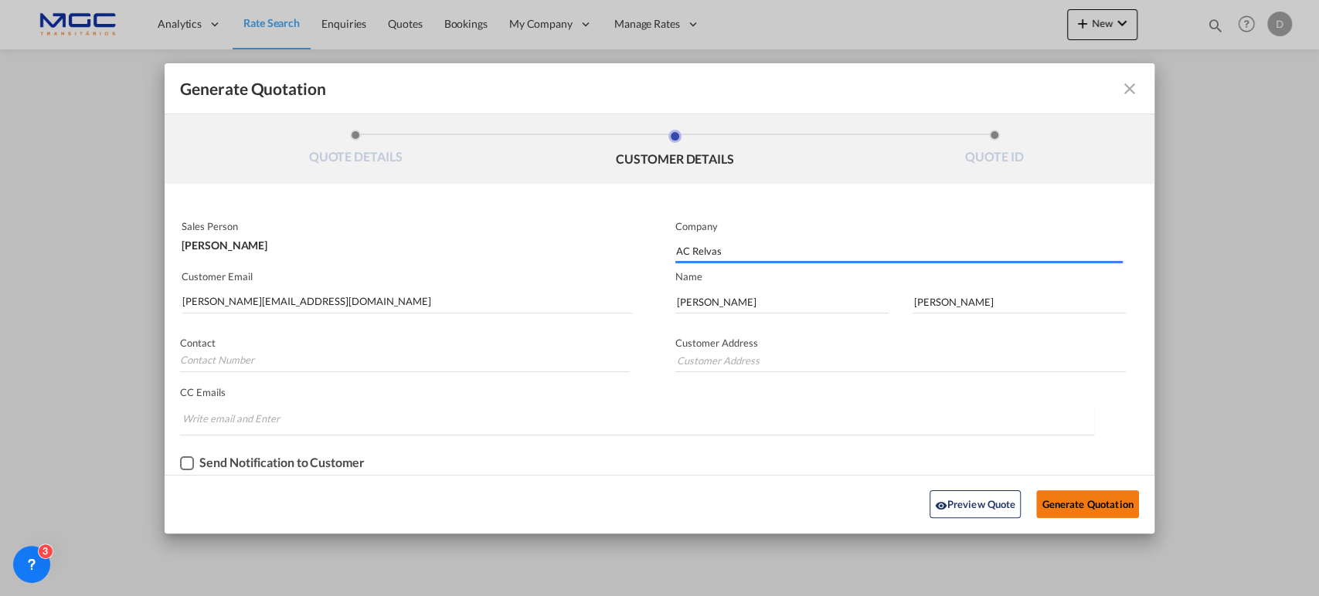
click at [1073, 501] on button "Generate Quotation" at bounding box center [1087, 505] width 102 height 28
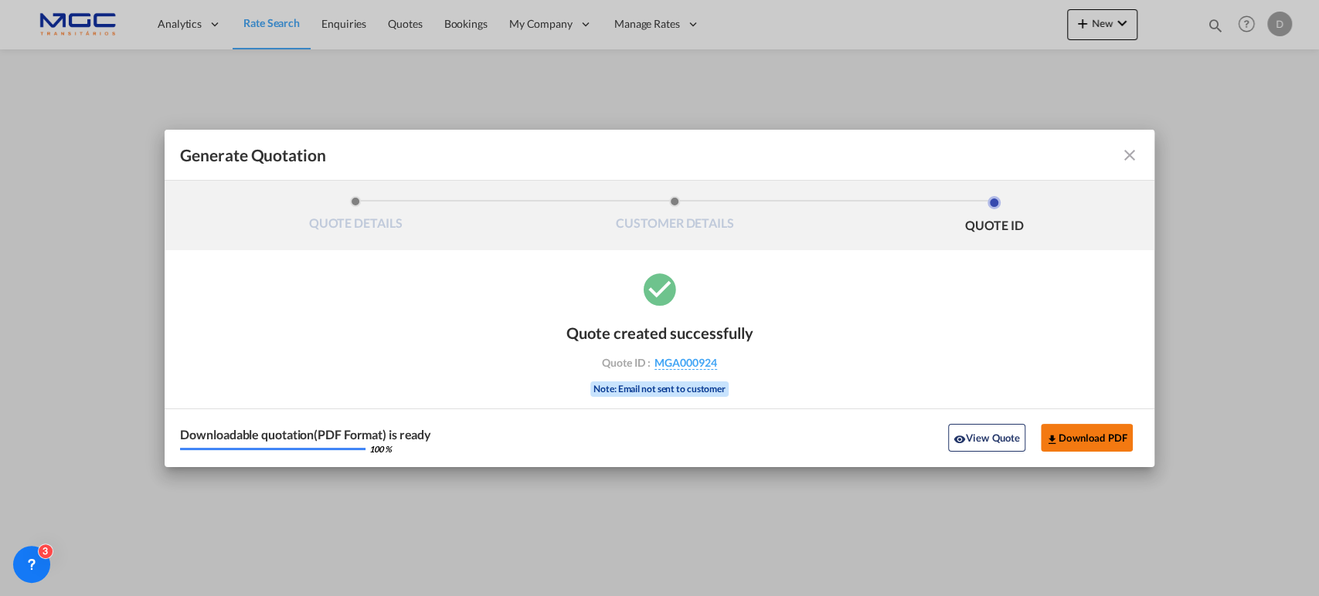
click at [1078, 441] on button "Download PDF" at bounding box center [1087, 438] width 92 height 28
